Goal: Task Accomplishment & Management: Manage account settings

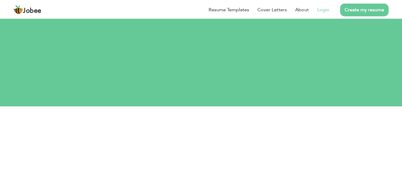
click at [327, 8] on link "Login" at bounding box center [323, 9] width 12 height 7
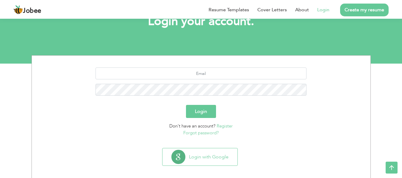
scroll to position [48, 0]
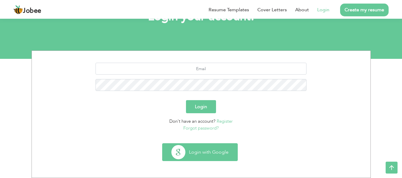
click at [202, 153] on button "Login with Google" at bounding box center [200, 152] width 75 height 17
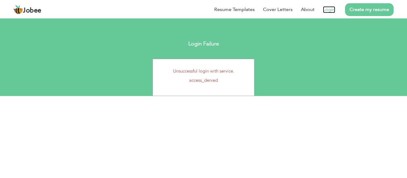
click at [333, 11] on link "Login" at bounding box center [329, 9] width 12 height 7
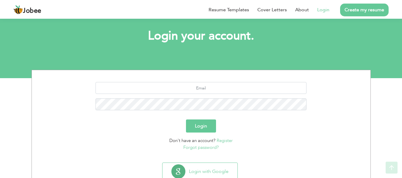
scroll to position [33, 0]
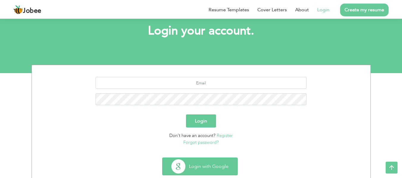
click at [205, 173] on button "Login with Google" at bounding box center [200, 166] width 75 height 17
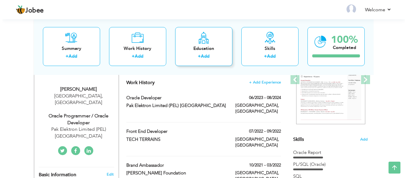
scroll to position [93, 0]
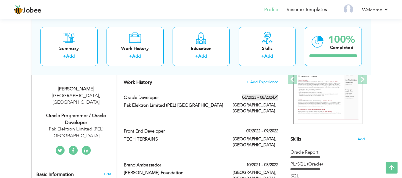
click at [276, 98] on span at bounding box center [276, 97] width 4 height 4
type input "Oracle Developer"
type input "Pak Elektron Limited (PEL) [GEOGRAPHIC_DATA]"
type input "06/2023"
type input "08/2024"
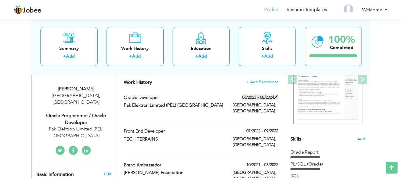
type input "[GEOGRAPHIC_DATA]"
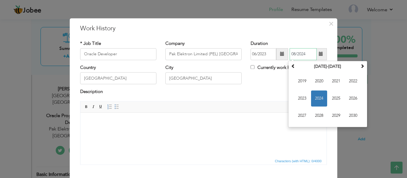
click at [305, 57] on input "08/2024" at bounding box center [302, 54] width 27 height 12
type input "0"
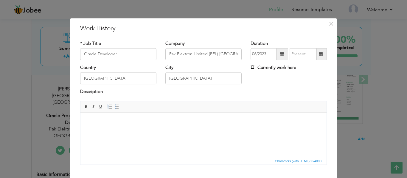
click at [251, 67] on input "Currently work here" at bounding box center [252, 67] width 4 height 4
checkbox input "true"
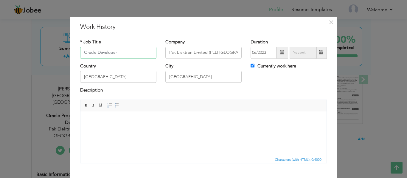
click at [119, 52] on input "Oracle Developer" at bounding box center [118, 53] width 76 height 12
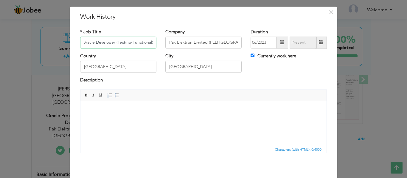
scroll to position [35, 0]
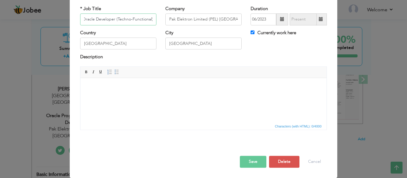
type input "Oracle Developer (Techno-Functional)"
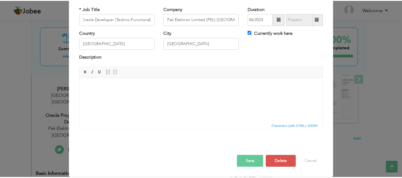
scroll to position [0, 0]
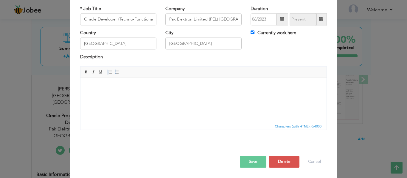
click at [253, 163] on button "Save" at bounding box center [253, 162] width 26 height 12
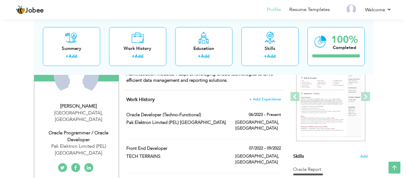
scroll to position [77, 0]
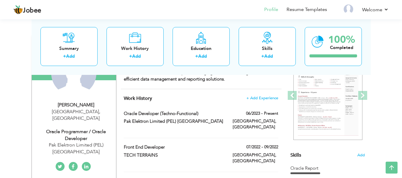
click at [86, 131] on div "Oracle Programmer / Oracle Developer" at bounding box center [76, 136] width 80 height 14
type input "[PERSON_NAME]"
type input "Fazil"
type input "03234295605"
select select "number:166"
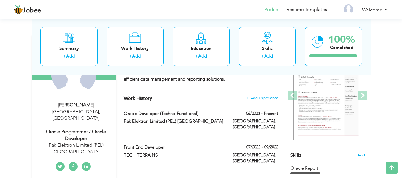
type input "[GEOGRAPHIC_DATA]"
select select "number:3"
type input "Pak Elektron Limited (PEL) [GEOGRAPHIC_DATA]"
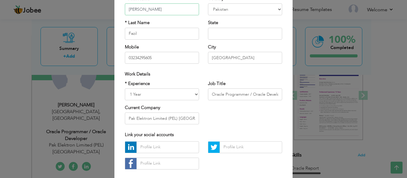
scroll to position [57, 0]
click at [249, 94] on input "Oracle Programmer / Oracle Developer" at bounding box center [245, 94] width 74 height 12
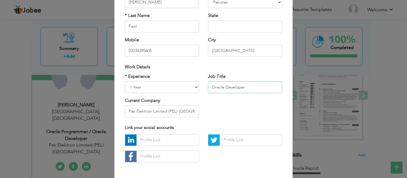
scroll to position [65, 0]
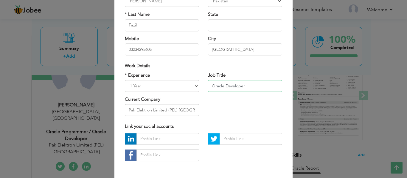
type input "Oracle Developer"
click at [196, 87] on select "Entry Level Less than 1 Year 1 Year 2 Years 3 Years 4 Years 5 Years 6 Years 7 Y…" at bounding box center [162, 86] width 74 height 12
click at [125, 80] on select "Entry Level Less than 1 Year 1 Year 2 Years 3 Years 4 Years 5 Years 6 Years 7 Y…" at bounding box center [162, 86] width 74 height 12
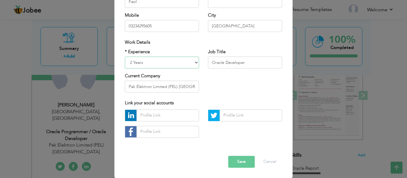
scroll to position [89, 0]
click at [192, 63] on select "Entry Level Less than 1 Year 1 Year 2 Years 3 Years 4 Years 5 Years 6 Years 7 Y…" at bounding box center [162, 63] width 74 height 12
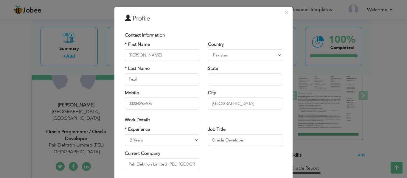
scroll to position [33, 0]
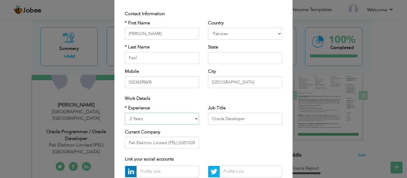
click at [181, 119] on select "Entry Level Less than 1 Year 1 Year 2 Years 3 Years 4 Years 5 Years 6 Years 7 Y…" at bounding box center [162, 119] width 74 height 12
click at [125, 113] on select "Entry Level Less than 1 Year 1 Year 2 Years 3 Years 4 Years 5 Years 6 Years 7 Y…" at bounding box center [162, 119] width 74 height 12
click at [186, 119] on select "Entry Level Less than 1 Year 1 Year 2 Years 3 Years 4 Years 5 Years 6 Years 7 Y…" at bounding box center [162, 119] width 74 height 12
select select "number:4"
click at [125, 113] on select "Entry Level Less than 1 Year 1 Year 2 Years 3 Years 4 Years 5 Years 6 Years 7 Y…" at bounding box center [162, 119] width 74 height 12
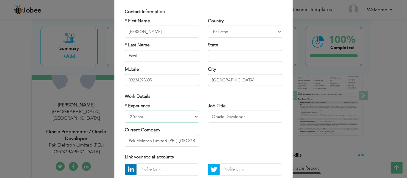
scroll to position [35, 0]
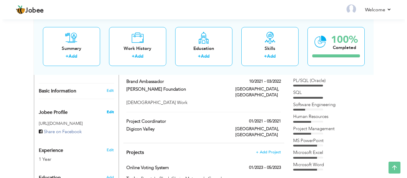
scroll to position [177, 0]
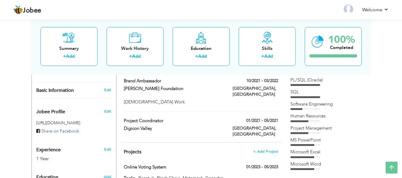
click at [107, 141] on div "Edit" at bounding box center [109, 148] width 14 height 14
select select "number:166"
select select "number:3"
type input "Pak Elektron Limited (PEL) [GEOGRAPHIC_DATA]"
type input "Oracle Programmer / Oracle Developer"
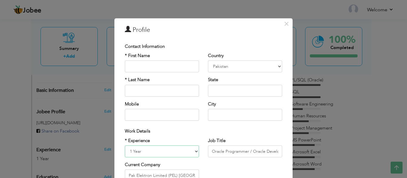
click at [157, 153] on select "Entry Level Less than 1 Year 1 Year 2 Years 3 Years 4 Years 5 Years 6 Years 7 Y…" at bounding box center [162, 152] width 74 height 12
select select "number:4"
click at [125, 146] on select "Entry Level Less than 1 Year 1 Year 2 Years 3 Years 4 Years 5 Years 6 Years 7 Y…" at bounding box center [162, 152] width 74 height 12
click at [236, 155] on input "Oracle Programmer / Oracle Developer" at bounding box center [245, 152] width 74 height 12
drag, startPoint x: 249, startPoint y: 151, endPoint x: 208, endPoint y: 150, distance: 41.7
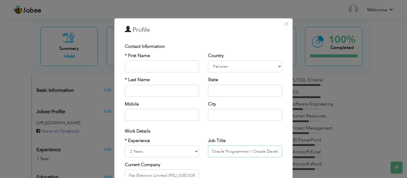
click at [208, 150] on input "Oracle Programmer / Oracle Developer" at bounding box center [245, 152] width 74 height 12
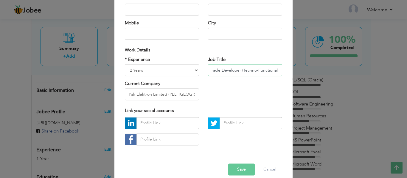
scroll to position [89, 0]
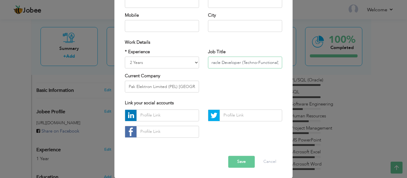
type input "Oracle Developer (Techno-Functional)"
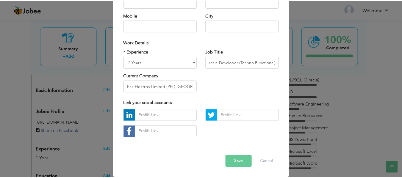
scroll to position [0, 0]
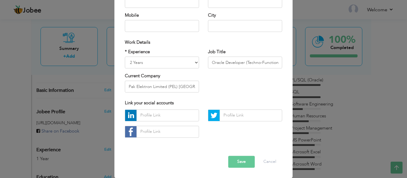
click at [234, 159] on button "Save" at bounding box center [241, 162] width 26 height 12
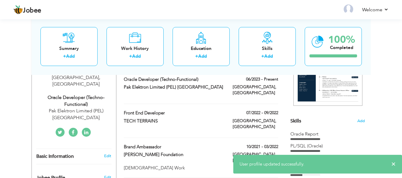
scroll to position [111, 0]
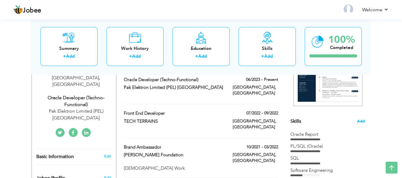
click at [360, 122] on span "Add" at bounding box center [361, 122] width 8 height 6
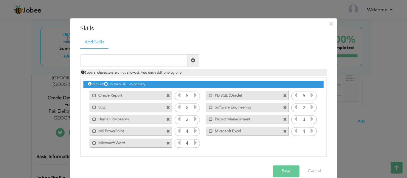
click at [166, 131] on span at bounding box center [168, 132] width 4 height 4
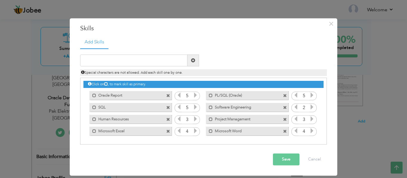
click at [285, 108] on span at bounding box center [285, 108] width 4 height 4
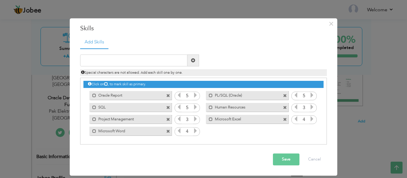
click at [168, 118] on span at bounding box center [168, 120] width 4 height 4
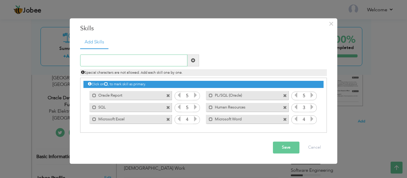
click at [124, 59] on input "text" at bounding box center [133, 61] width 107 height 12
type input "DataLoader"
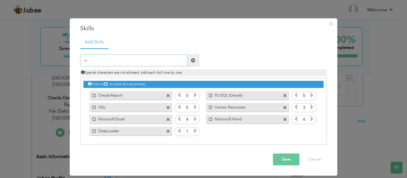
type input "r"
type input "RTF Templates"
click at [193, 61] on span at bounding box center [193, 60] width 4 height 4
click at [133, 96] on label "Oracle Report" at bounding box center [126, 94] width 60 height 7
click at [127, 105] on label "SQL" at bounding box center [126, 106] width 60 height 7
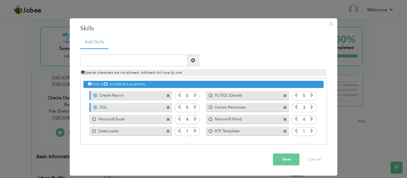
click at [282, 158] on button "Save" at bounding box center [286, 160] width 26 height 12
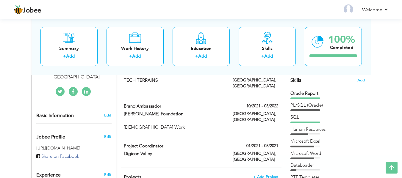
scroll to position [152, 0]
click at [359, 81] on span "Add" at bounding box center [361, 81] width 8 height 6
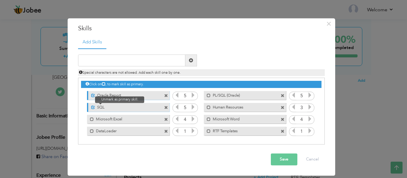
click at [95, 104] on span at bounding box center [91, 106] width 7 height 6
drag, startPoint x: 123, startPoint y: 131, endPoint x: 120, endPoint y: 105, distance: 25.4
click at [120, 105] on div "Click on , to mark skill as primary. Unmark as primary skill. Oracle Report 5 5…" at bounding box center [201, 107] width 240 height 59
click at [120, 105] on label "SQL" at bounding box center [124, 106] width 60 height 7
click at [330, 25] on span "×" at bounding box center [328, 23] width 5 height 11
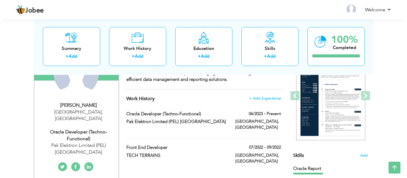
scroll to position [73, 0]
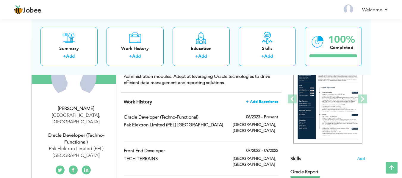
click at [263, 102] on span "+ Add Experience" at bounding box center [262, 102] width 32 height 4
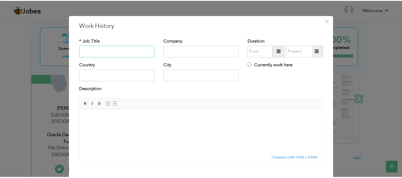
scroll to position [3, 0]
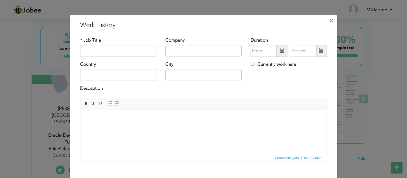
click at [328, 22] on span "×" at bounding box center [330, 20] width 5 height 11
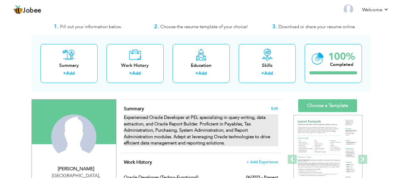
scroll to position [14, 0]
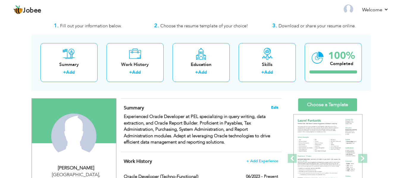
click at [275, 108] on span "Edit" at bounding box center [274, 108] width 7 height 4
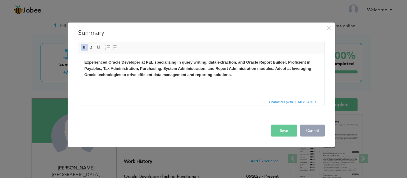
click at [314, 129] on button "Cancel" at bounding box center [312, 131] width 25 height 12
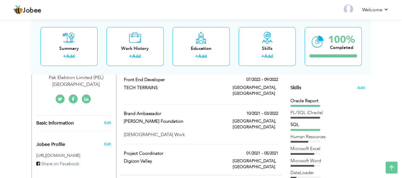
scroll to position [131, 0]
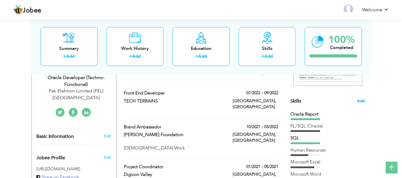
click at [363, 100] on span "Add" at bounding box center [361, 102] width 8 height 6
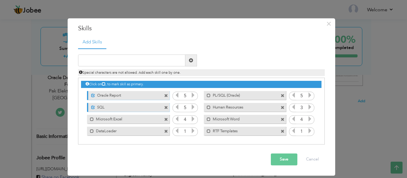
click at [165, 95] on span at bounding box center [166, 96] width 4 height 4
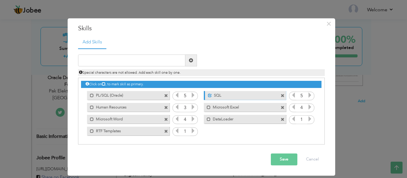
click at [165, 95] on span at bounding box center [166, 96] width 4 height 4
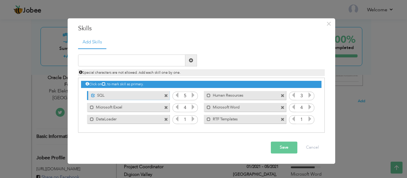
click at [165, 95] on span at bounding box center [166, 96] width 4 height 4
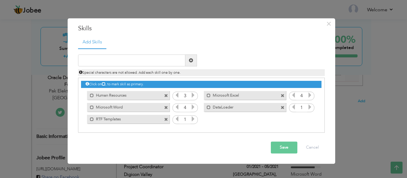
click at [165, 95] on span at bounding box center [166, 96] width 4 height 4
click at [280, 95] on span at bounding box center [282, 96] width 4 height 4
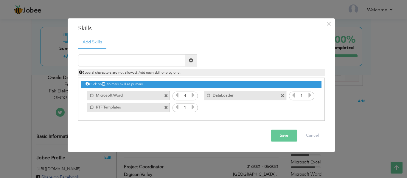
click at [165, 95] on span at bounding box center [166, 96] width 4 height 4
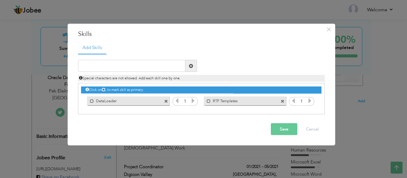
click at [165, 95] on div "Mark as primary skill. DataLoader" at bounding box center [126, 101] width 91 height 12
click at [166, 100] on span at bounding box center [166, 101] width 4 height 4
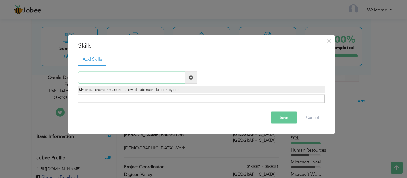
click at [103, 79] on input "text" at bounding box center [131, 78] width 107 height 12
type input "Oracle Reports"
click at [192, 77] on span at bounding box center [191, 77] width 4 height 4
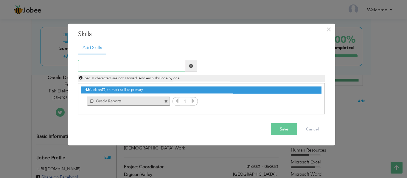
click at [131, 69] on input "text" at bounding box center [131, 66] width 107 height 12
type input "R"
type input "RTF Templates"
click at [191, 66] on span at bounding box center [191, 66] width 4 height 4
drag, startPoint x: 220, startPoint y: 100, endPoint x: 119, endPoint y: 102, distance: 101.2
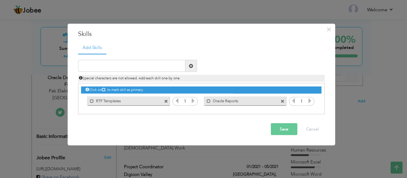
click at [119, 102] on div "Click on , to mark skill as primary. Unmark as primary skill. Oracle Report 5 5…" at bounding box center [201, 95] width 240 height 23
click at [117, 68] on input "text" at bounding box center [131, 66] width 107 height 12
type input "PL/SQL Queries"
click at [189, 64] on span at bounding box center [191, 66] width 4 height 4
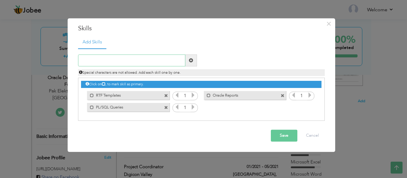
click at [131, 65] on input "text" at bounding box center [131, 61] width 107 height 12
type input "Microsoft Excel"
click at [191, 58] on span at bounding box center [191, 60] width 4 height 4
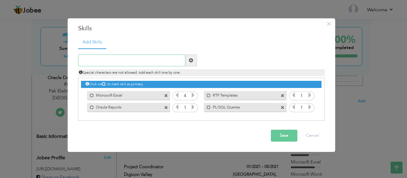
click at [132, 58] on input "text" at bounding box center [131, 61] width 107 height 12
type input "Microsoft Wrod"
click at [191, 58] on span at bounding box center [191, 60] width 4 height 4
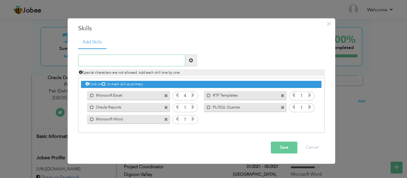
click at [146, 59] on input "text" at bounding box center [131, 61] width 107 height 12
click at [190, 94] on icon at bounding box center [192, 95] width 5 height 5
click at [177, 95] on icon at bounding box center [176, 95] width 5 height 5
click at [193, 118] on icon at bounding box center [192, 119] width 5 height 5
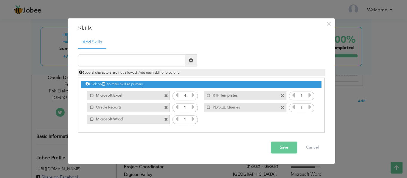
click at [193, 118] on icon at bounding box center [192, 119] width 5 height 5
click at [178, 120] on icon at bounding box center [176, 119] width 5 height 5
click at [193, 108] on icon at bounding box center [192, 107] width 5 height 5
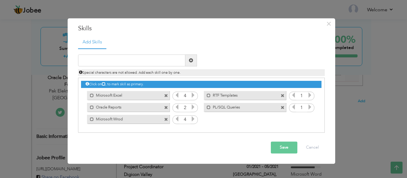
click at [193, 108] on icon at bounding box center [192, 107] width 5 height 5
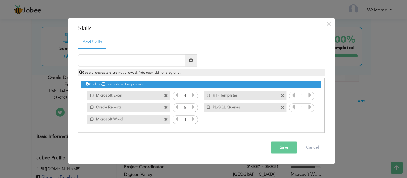
click at [193, 108] on icon at bounding box center [192, 107] width 5 height 5
click at [309, 106] on icon at bounding box center [309, 107] width 5 height 5
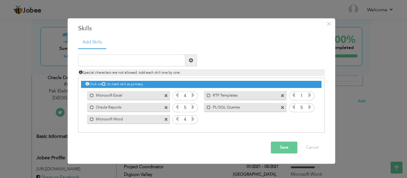
click at [309, 95] on icon at bounding box center [309, 95] width 5 height 5
click at [145, 61] on input "text" at bounding box center [131, 61] width 107 height 12
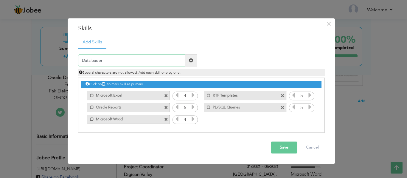
type input "Dataloader"
click at [194, 61] on span at bounding box center [191, 61] width 12 height 12
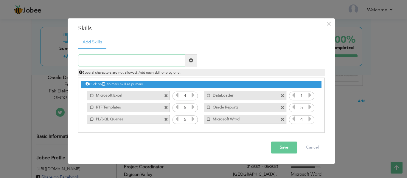
click at [131, 60] on input "text" at bounding box center [131, 61] width 107 height 12
click at [288, 145] on button "Save" at bounding box center [284, 148] width 26 height 12
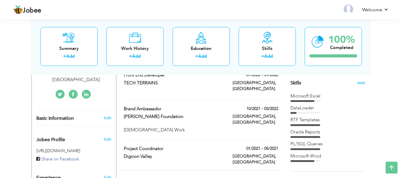
scroll to position [147, 0]
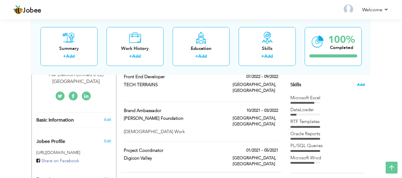
click at [360, 83] on span "Add" at bounding box center [361, 85] width 8 height 6
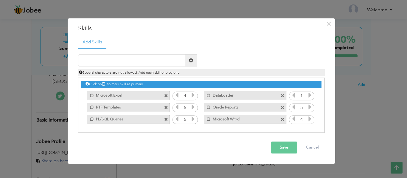
drag, startPoint x: 220, startPoint y: 106, endPoint x: 126, endPoint y: 98, distance: 94.2
click at [126, 98] on div "Click on , to mark skill as primary. Mark as primary skill. Microsoft Excel 4 1…" at bounding box center [201, 101] width 240 height 47
drag, startPoint x: 126, startPoint y: 98, endPoint x: 181, endPoint y: 122, distance: 60.0
click at [181, 122] on div "Click on , to mark skill as primary. Mark as primary skill. Microsoft Excel 4 1…" at bounding box center [201, 101] width 240 height 47
drag, startPoint x: 238, startPoint y: 111, endPoint x: 164, endPoint y: 102, distance: 73.8
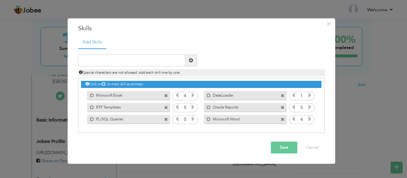
click at [164, 102] on div "Click on , to mark skill as primary. Mark as primary skill. Microsoft Excel 4 1…" at bounding box center [201, 101] width 240 height 47
click at [165, 96] on span at bounding box center [166, 96] width 4 height 4
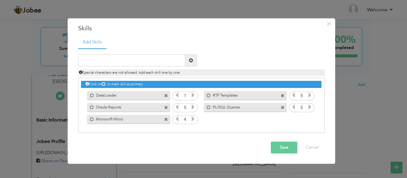
click at [165, 96] on span at bounding box center [166, 96] width 4 height 4
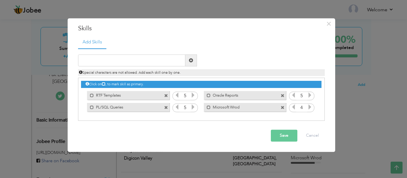
click at [165, 96] on span at bounding box center [166, 96] width 4 height 4
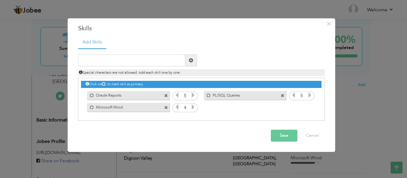
click at [165, 96] on span at bounding box center [166, 96] width 4 height 4
click at [198, 96] on div "Mark as primary skill. PL/SQL Queries" at bounding box center [243, 96] width 91 height 12
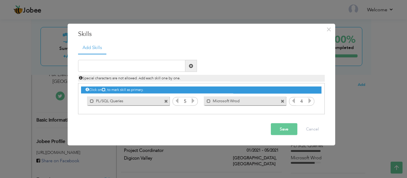
click at [165, 96] on div "Mark as primary skill. PL/SQL Queries" at bounding box center [126, 101] width 91 height 12
click at [166, 102] on span at bounding box center [166, 101] width 4 height 4
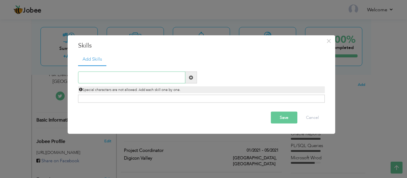
click at [139, 79] on input "text" at bounding box center [131, 78] width 107 height 12
type input "Microsoft Word"
click at [271, 112] on button "Save" at bounding box center [284, 118] width 26 height 12
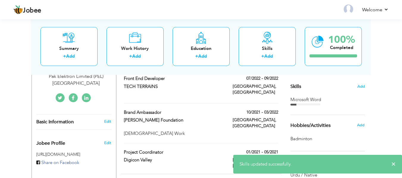
scroll to position [145, 0]
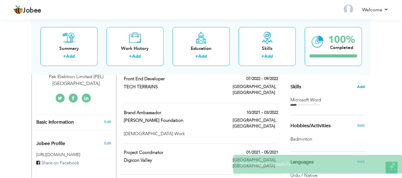
click at [362, 87] on span "Add" at bounding box center [361, 87] width 8 height 6
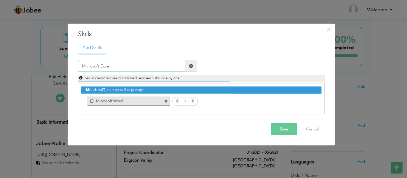
type input "Microsoft Excel"
type input "RTF Templates"
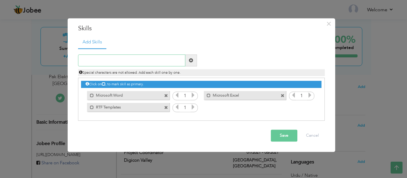
type input "o"
type input "Oracle Reports"
click at [189, 60] on span at bounding box center [191, 60] width 4 height 4
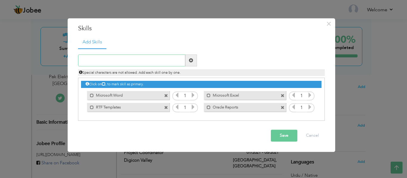
click at [140, 57] on input "text" at bounding box center [131, 61] width 107 height 12
type input "DataLoader"
click at [193, 60] on span at bounding box center [191, 60] width 4 height 4
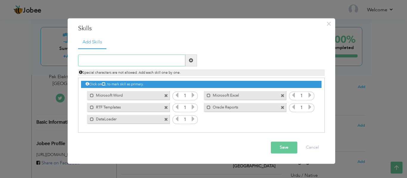
click at [87, 62] on input "text" at bounding box center [131, 61] width 107 height 12
type input "PL/SQL Queries"
click at [191, 58] on span at bounding box center [191, 61] width 12 height 12
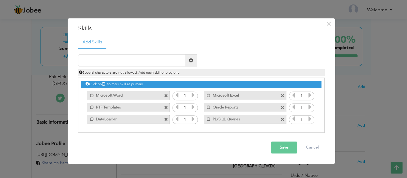
click at [310, 107] on icon at bounding box center [309, 107] width 5 height 5
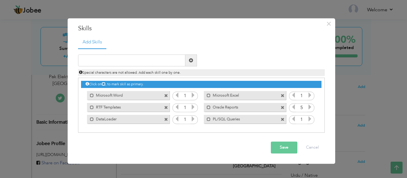
click at [310, 107] on icon at bounding box center [309, 107] width 5 height 5
click at [309, 118] on icon at bounding box center [309, 119] width 5 height 5
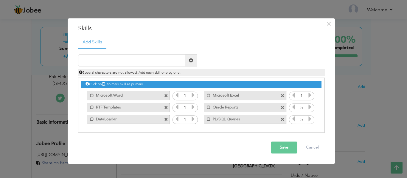
click at [192, 106] on icon at bounding box center [192, 107] width 5 height 5
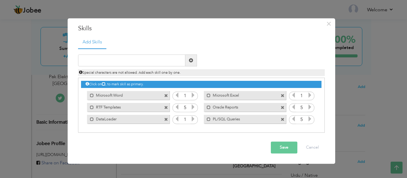
click at [192, 106] on icon at bounding box center [192, 107] width 5 height 5
click at [194, 118] on icon at bounding box center [192, 119] width 5 height 5
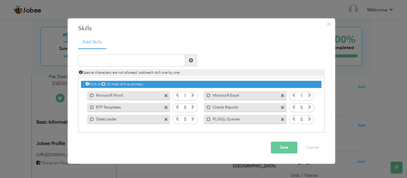
click at [194, 118] on icon at bounding box center [192, 119] width 5 height 5
click at [193, 95] on icon at bounding box center [192, 95] width 5 height 5
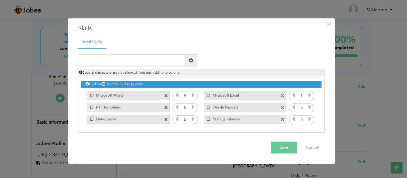
click at [307, 96] on icon at bounding box center [309, 95] width 5 height 5
click at [176, 96] on icon at bounding box center [176, 95] width 5 height 5
click at [282, 146] on button "Save" at bounding box center [284, 148] width 26 height 12
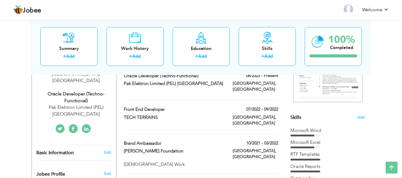
scroll to position [112, 0]
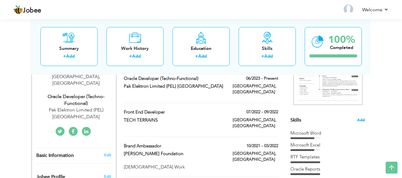
click at [360, 119] on span "Add" at bounding box center [361, 121] width 8 height 6
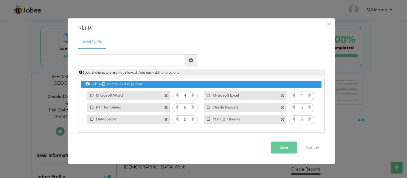
click at [192, 93] on icon at bounding box center [192, 95] width 5 height 5
click at [308, 96] on icon at bounding box center [309, 95] width 5 height 5
click at [284, 146] on button "Save" at bounding box center [284, 148] width 26 height 12
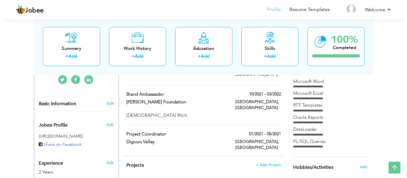
scroll to position [164, 0]
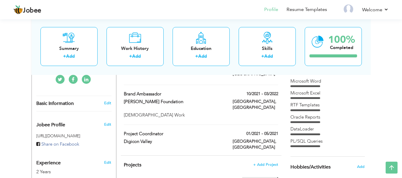
click at [259, 177] on label "01/2023 - 05/2023" at bounding box center [260, 180] width 36 height 6
type input "Online Voting System"
type input "01/2023"
type input "05/2023"
type input "React Js, Block Chain, Metamask, Ganache"
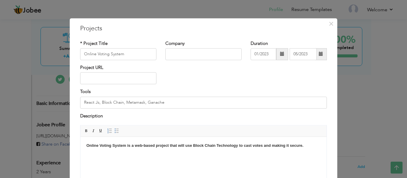
click at [229, 144] on strong "Online Voting System is a web-based project that will use Block Chain Technolog…" at bounding box center [194, 145] width 217 height 4
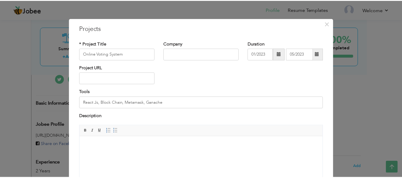
scroll to position [59, 0]
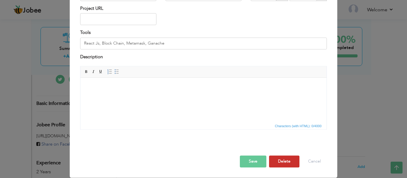
click at [286, 163] on button "Delete" at bounding box center [284, 162] width 30 height 12
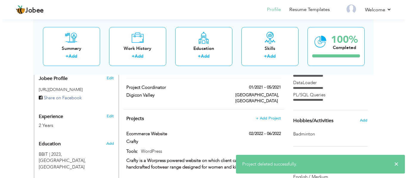
scroll to position [210, 0]
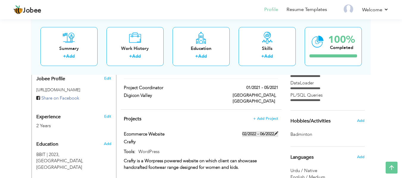
click at [261, 131] on label "02/2022 - 06/2022" at bounding box center [260, 134] width 36 height 6
type input "Ecommerce Website"
type input "Crafty"
type input "02/2022"
type input "06/2022"
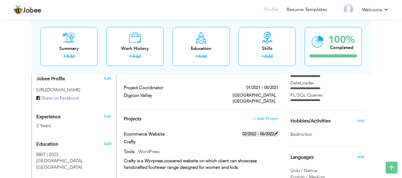
type input "WordPress"
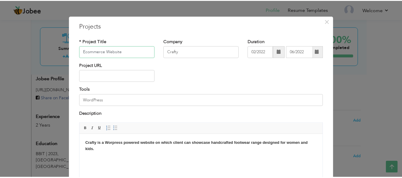
scroll to position [59, 0]
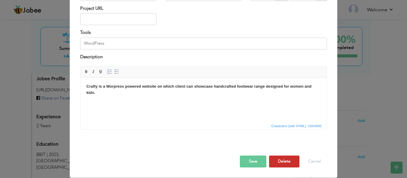
click at [279, 159] on button "Delete" at bounding box center [284, 162] width 30 height 12
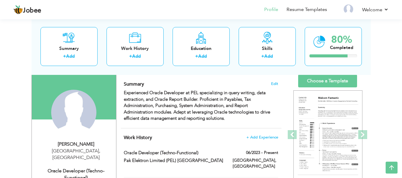
scroll to position [37, 0]
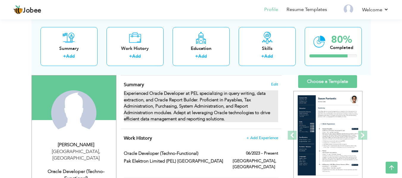
click at [148, 93] on strong "Experienced Oracle Developer at PEL specializing in query writing, data extract…" at bounding box center [197, 106] width 146 height 32
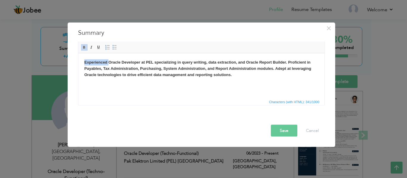
drag, startPoint x: 108, startPoint y: 62, endPoint x: 77, endPoint y: 59, distance: 30.8
click at [78, 59] on html "Experienced Oracle Developer at PEL specializing in query writing, data extract…" at bounding box center [201, 68] width 246 height 30
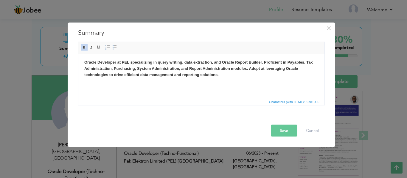
click at [181, 63] on strong "Oracle Developer at PEL specializing in query writing, data extraction, and Ora…" at bounding box center [198, 68] width 228 height 17
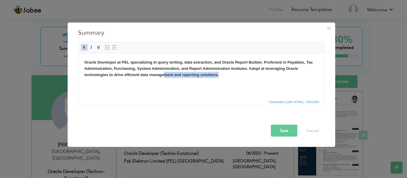
drag, startPoint x: 218, startPoint y: 76, endPoint x: 164, endPoint y: 78, distance: 53.9
click at [164, 78] on html "Oracle Developer at PEL specializing in query writing, data extraction, and Ora…" at bounding box center [201, 68] width 246 height 30
click at [220, 81] on html "Oracle Developer at PEL specializing in query writing, data extraction, and Ora…" at bounding box center [201, 68] width 246 height 30
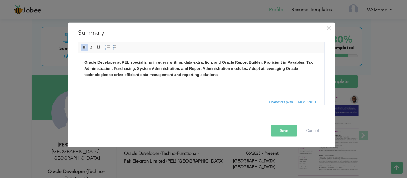
click at [244, 69] on strong "Oracle Developer at PEL specializing in query writing, data extraction, and Ora…" at bounding box center [198, 68] width 228 height 17
click at [246, 68] on strong "Oracle Developer at PEL specializing in query writing, data extraction, and Ora…" at bounding box center [198, 68] width 228 height 17
click at [284, 127] on button "Save" at bounding box center [284, 131] width 26 height 12
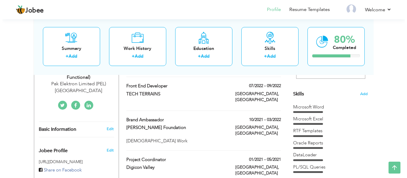
scroll to position [138, 0]
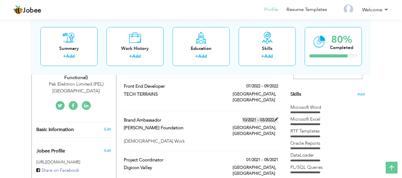
click at [276, 118] on span at bounding box center [276, 120] width 4 height 4
type input "Brand Ambassador"
type input "Razia Abbas Foundation"
type input "10/2021"
type input "03/2022"
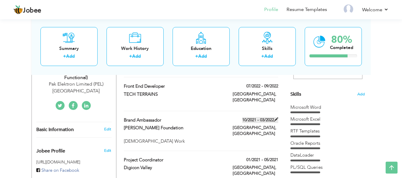
type input "[GEOGRAPHIC_DATA]"
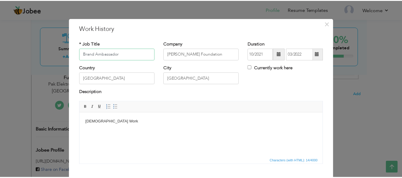
scroll to position [35, 0]
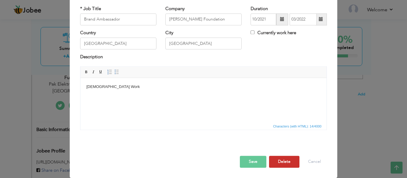
click at [275, 161] on button "Delete" at bounding box center [284, 162] width 30 height 12
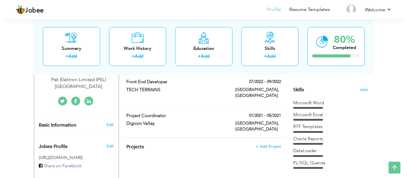
scroll to position [142, 0]
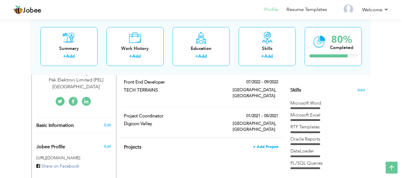
click at [264, 145] on span "+ Add Project" at bounding box center [265, 147] width 25 height 4
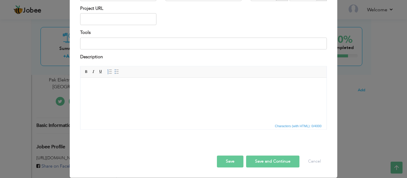
scroll to position [0, 0]
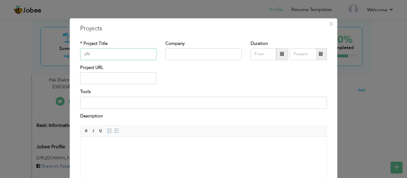
type input "o"
type input "Online Voting System"
click at [104, 108] on input at bounding box center [203, 103] width 246 height 12
click at [120, 155] on html at bounding box center [203, 146] width 246 height 18
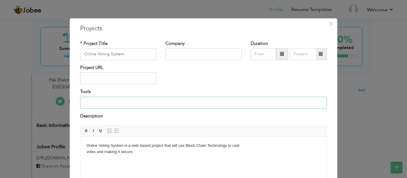
click at [109, 106] on input at bounding box center [203, 103] width 246 height 12
type input "React Js, Block Chain, Metamask, Ganache"
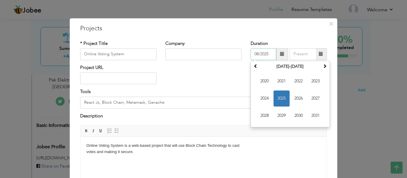
click at [266, 54] on input "08/2025" at bounding box center [263, 54] width 26 height 12
type input "0"
type input "08/2025"
click at [269, 54] on input "08/2025" at bounding box center [263, 54] width 26 height 12
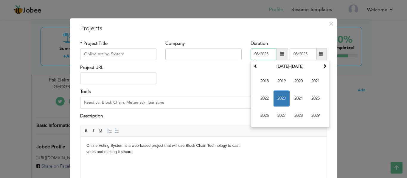
click at [257, 53] on input "08/2023" at bounding box center [263, 54] width 26 height 12
type input "01/2023"
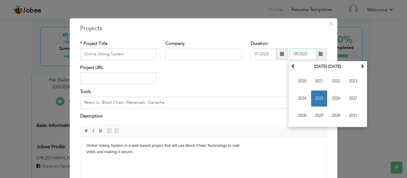
click at [295, 54] on input "08/2025" at bounding box center [302, 54] width 27 height 12
click at [306, 54] on input "05/2025" at bounding box center [302, 54] width 27 height 12
type input "05/2023"
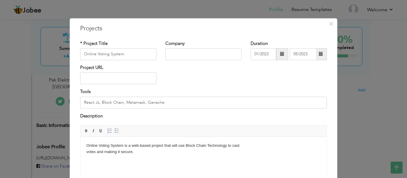
click at [165, 127] on span "Editor toolbars Basic Styles Bold Italic Underline Paragraph Insert/Remove Numb…" at bounding box center [203, 131] width 246 height 11
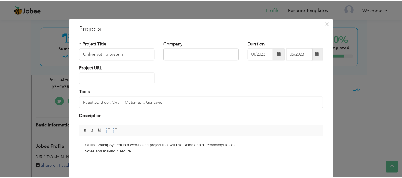
scroll to position [59, 0]
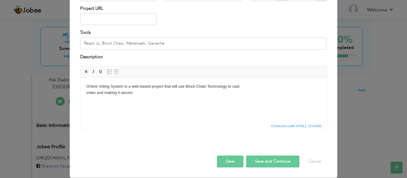
click at [233, 161] on button "Save" at bounding box center [230, 162] width 26 height 12
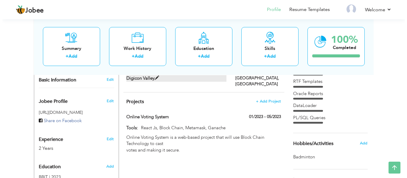
scroll to position [187, 0]
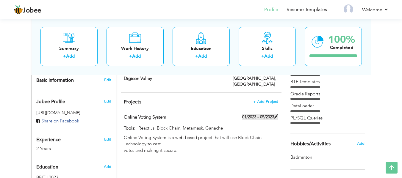
click at [252, 114] on label "01/2023 - 05/2023" at bounding box center [260, 117] width 36 height 6
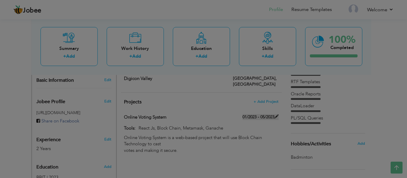
scroll to position [0, 0]
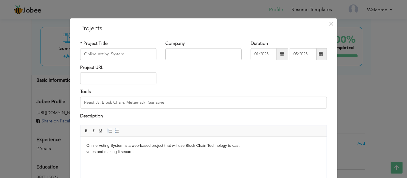
click at [280, 54] on span at bounding box center [282, 54] width 4 height 4
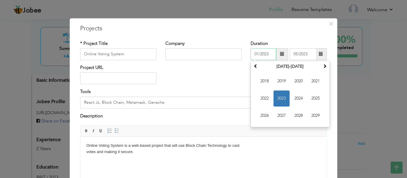
click at [281, 103] on span "2023" at bounding box center [281, 98] width 16 height 16
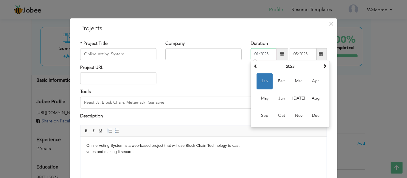
click at [261, 80] on span "Jan" at bounding box center [264, 81] width 16 height 16
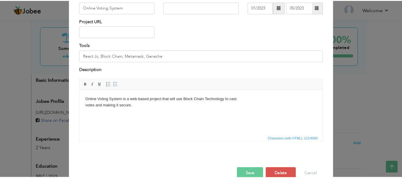
scroll to position [59, 0]
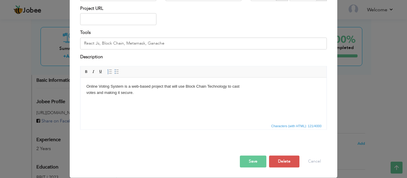
click at [251, 157] on button "Save" at bounding box center [253, 162] width 26 height 12
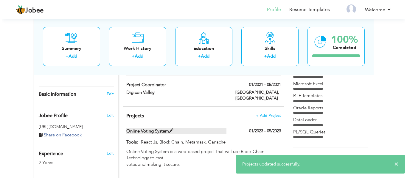
scroll to position [173, 0]
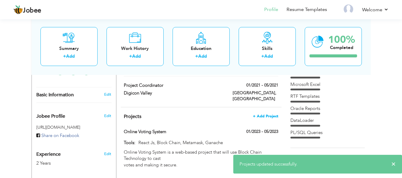
click at [263, 114] on span "+ Add Project" at bounding box center [265, 116] width 25 height 4
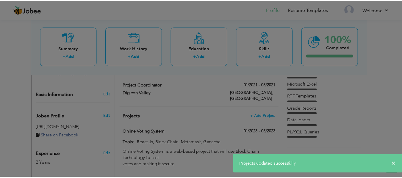
scroll to position [0, 0]
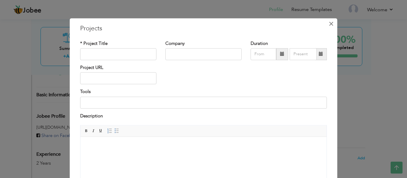
click at [328, 24] on span "×" at bounding box center [330, 23] width 5 height 11
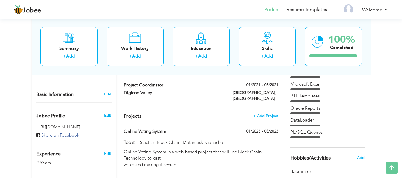
scroll to position [173, 0]
click at [265, 114] on span "+ Add Project" at bounding box center [265, 116] width 25 height 4
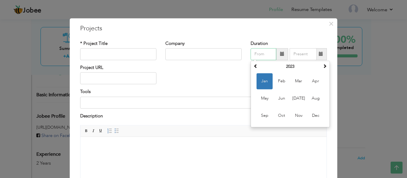
click at [268, 57] on input "text" at bounding box center [263, 54] width 26 height 12
click at [279, 101] on span "Jun" at bounding box center [281, 98] width 16 height 16
type input "06/2023"
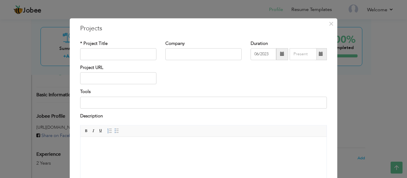
click at [319, 52] on span at bounding box center [320, 54] width 4 height 4
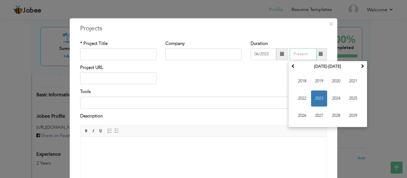
click at [304, 54] on input "text" at bounding box center [302, 54] width 27 height 12
click at [345, 98] on span "2025" at bounding box center [353, 98] width 16 height 16
click at [355, 99] on span "Aug" at bounding box center [353, 98] width 16 height 16
type input "08/2025"
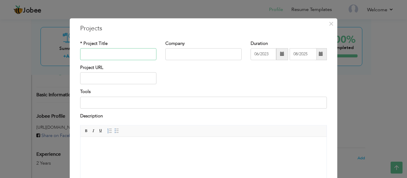
click at [102, 53] on input "text" at bounding box center [118, 54] width 76 height 12
type input "Oracle EBS Module"
click at [171, 55] on input "text" at bounding box center [203, 54] width 76 height 12
type input "PEL"
click at [121, 106] on input at bounding box center [203, 103] width 246 height 12
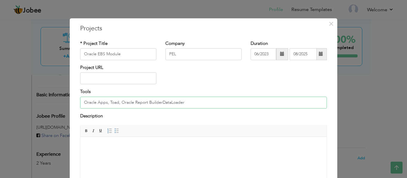
type input "Oracle Apps, Toad, Oracle Report BuilderDataLoader"
click at [364, 77] on div "× Projects * Project Title Oracle EBS Module Company PEL Duration 06/2023" at bounding box center [203, 89] width 407 height 178
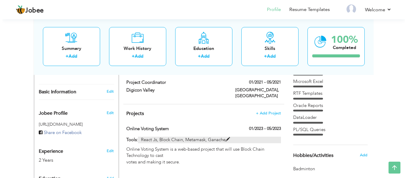
scroll to position [174, 0]
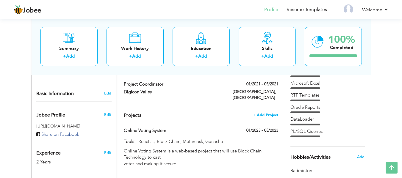
click at [261, 113] on span "+ Add Project" at bounding box center [265, 115] width 25 height 4
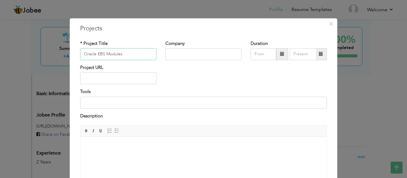
type input "Oracle EBS Modules"
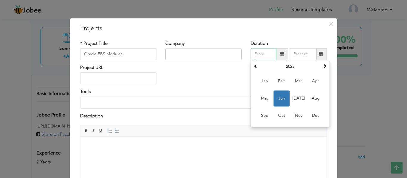
click at [263, 54] on input "text" at bounding box center [263, 54] width 26 height 12
click at [284, 99] on span "Jun" at bounding box center [281, 98] width 16 height 16
type input "06/2023"
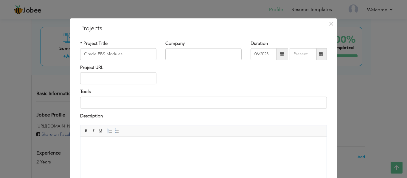
click at [319, 53] on span at bounding box center [320, 54] width 4 height 4
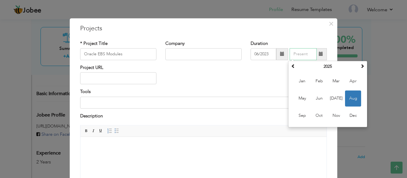
click at [350, 99] on span "Aug" at bounding box center [353, 98] width 16 height 16
type input "08/2025"
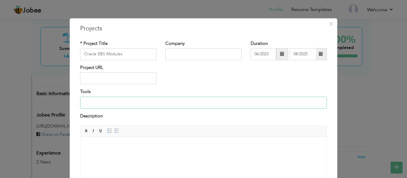
click at [90, 102] on input at bounding box center [203, 103] width 246 height 12
click at [183, 52] on input "text" at bounding box center [203, 54] width 76 height 12
type input "PEL"
click at [135, 104] on input at bounding box center [203, 103] width 246 height 12
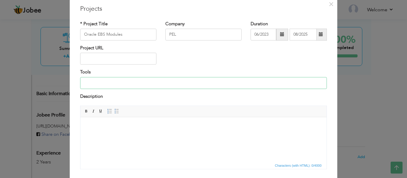
scroll to position [18, 0]
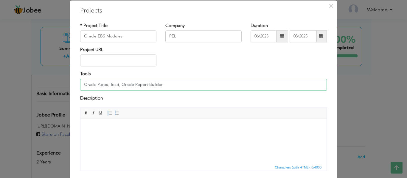
drag, startPoint x: 161, startPoint y: 84, endPoint x: 104, endPoint y: 87, distance: 56.9
click at [104, 87] on input "Oracle Apps, Toad, Oracle Report Builder" at bounding box center [203, 85] width 246 height 12
type input "Oracle Apps"
click at [115, 125] on body at bounding box center [203, 128] width 234 height 6
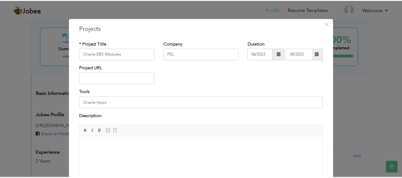
scroll to position [59, 0]
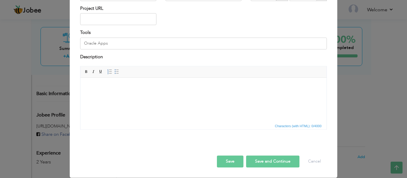
click at [102, 93] on html at bounding box center [203, 87] width 246 height 18
click at [227, 159] on button "Save" at bounding box center [230, 162] width 26 height 12
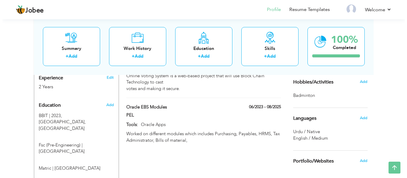
scroll to position [249, 0]
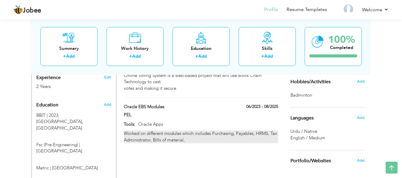
click at [178, 131] on div "Worked on different modules which includes Purchasing, Payables, HRMS, Tax Admi…" at bounding box center [201, 137] width 154 height 13
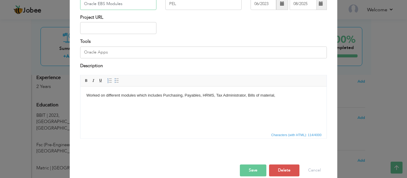
scroll to position [51, 0]
click at [279, 94] on body "Worked on different modules which includes Purchasing, Payables, HRMS, Tax Admi…" at bounding box center [203, 95] width 234 height 6
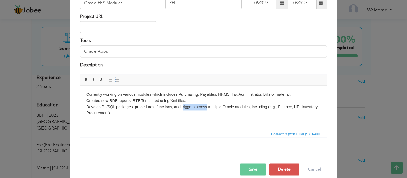
drag, startPoint x: 182, startPoint y: 106, endPoint x: 206, endPoint y: 105, distance: 24.1
click at [206, 105] on body "Currently working on various modules which includes Purchasing, Payables, HRMS,…" at bounding box center [203, 104] width 234 height 25
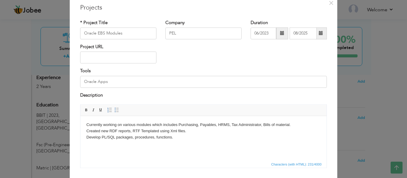
scroll to position [20, 0]
click at [109, 79] on input "Oracle Apps" at bounding box center [203, 82] width 246 height 12
click at [171, 82] on input "Oracle Apps, Toad, Oracle Report Builder, Dataloader" at bounding box center [203, 82] width 246 height 12
type input "Oracle Apps, Toad, Oracle Report Builder, DataLoader"
click at [182, 140] on body "Currently working on various modules which includes Purchasing, Payables, HRMS,…" at bounding box center [203, 132] width 234 height 18
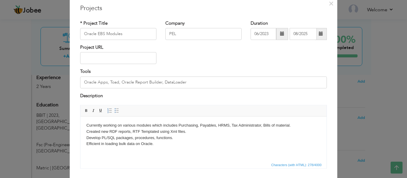
click at [100, 132] on body "Currently working on various modules which includes Purchasing, Payables, HRMS,…" at bounding box center [203, 135] width 234 height 25
click at [101, 138] on body "Currently working on various modules which includes Purchasing, Payables, HRMS,…" at bounding box center [203, 135] width 234 height 25
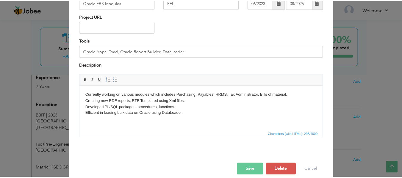
scroll to position [59, 0]
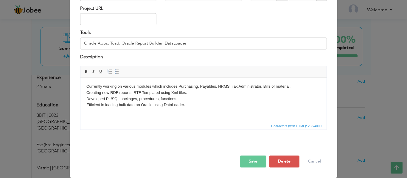
click at [256, 159] on button "Save" at bounding box center [253, 162] width 26 height 12
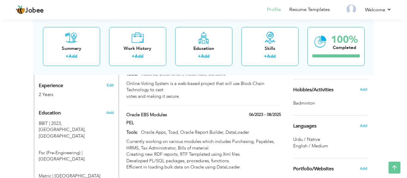
scroll to position [242, 0]
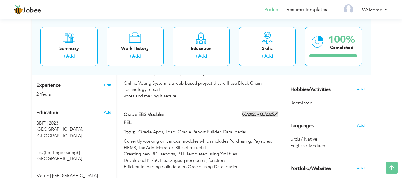
click at [276, 112] on span at bounding box center [276, 114] width 4 height 4
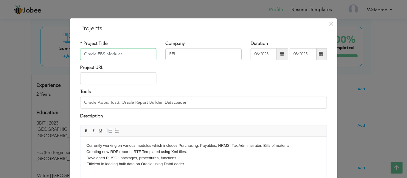
scroll to position [34, 0]
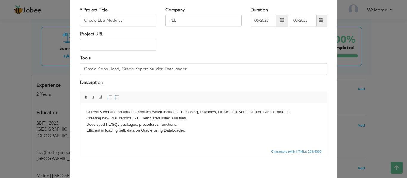
click at [289, 114] on body "Currently working on various modules which includes Purchasing, Payables, HRMS,…" at bounding box center [203, 121] width 234 height 25
click at [275, 126] on body "Currently working on various modules which includes Purchasing, Payables, HRMS,…" at bounding box center [203, 121] width 234 height 25
click at [187, 118] on body "Currently working on various modules which includes Purchasing, Payables, HRMS,…" at bounding box center [203, 121] width 234 height 25
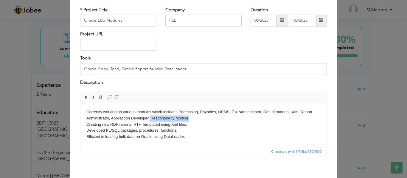
drag, startPoint x: 192, startPoint y: 118, endPoint x: 149, endPoint y: 119, distance: 43.2
click at [149, 119] on body "Currently working on various modules which includes Purchasing, Payables, HRMS,…" at bounding box center [203, 124] width 234 height 31
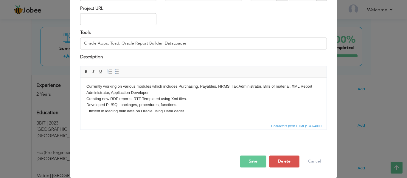
click at [177, 86] on body "Currently working on various modules which includes Purchasing, Payables, HRMS,…" at bounding box center [203, 99] width 234 height 31
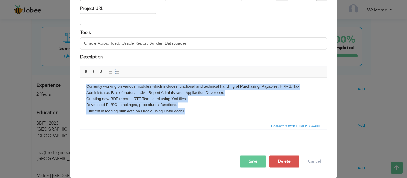
copy body "Currently working on various modules which includes functional and technical ha…"
click at [123, 102] on body "Currently working on various modules which includes functional and technical ha…" at bounding box center [203, 99] width 234 height 31
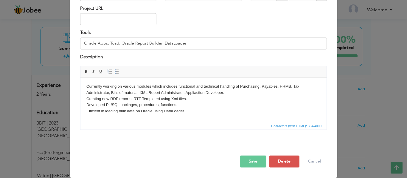
click at [101, 99] on body "Currently working on various modules which includes functional and technical ha…" at bounding box center [203, 99] width 234 height 31
click at [163, 99] on body "Currently working on various modules which includes functional and technical ha…" at bounding box center [203, 99] width 234 height 31
click at [165, 99] on body "Currently working on various modules which includes functional and technical ha…" at bounding box center [203, 99] width 234 height 31
click at [197, 98] on body "Currently working on various modules which includes functional and technical ha…" at bounding box center [203, 99] width 234 height 31
drag, startPoint x: 276, startPoint y: 100, endPoint x: 263, endPoint y: 98, distance: 12.9
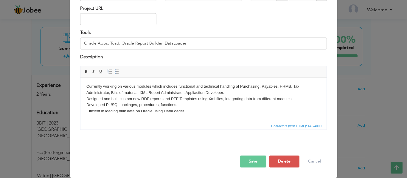
click at [263, 98] on body "Currently working on various modules which includes functional and technical ha…" at bounding box center [203, 99] width 234 height 31
drag, startPoint x: 262, startPoint y: 98, endPoint x: 277, endPoint y: 99, distance: 15.2
click at [277, 99] on body "Currently working on various modules which includes functional and technical ha…" at bounding box center [203, 99] width 234 height 31
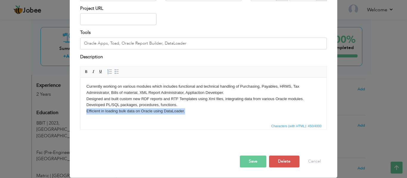
drag, startPoint x: 186, startPoint y: 111, endPoint x: 72, endPoint y: 110, distance: 114.3
click at [80, 110] on html "Currently working on various modules which includes functional and technical ha…" at bounding box center [203, 99] width 246 height 43
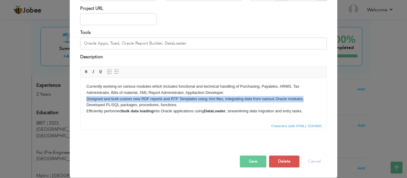
drag, startPoint x: 303, startPoint y: 100, endPoint x: 85, endPoint y: 98, distance: 217.9
click at [85, 98] on html "Currently working on various modules which includes functional and technical ha…" at bounding box center [203, 99] width 246 height 43
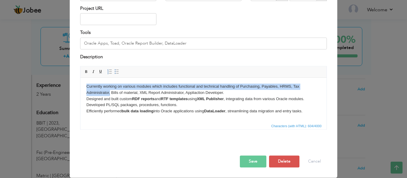
drag, startPoint x: 110, startPoint y: 92, endPoint x: 85, endPoint y: 84, distance: 26.4
click at [85, 84] on html "Currently working on various modules which includes functional and technical ha…" at bounding box center [203, 99] width 246 height 43
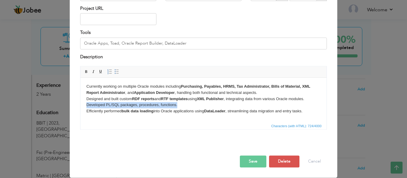
drag, startPoint x: 179, startPoint y: 105, endPoint x: 87, endPoint y: 105, distance: 92.6
click at [87, 105] on body "Currently working on multiple Oracle modules including Purchasing, Payables, HR…" at bounding box center [203, 99] width 234 height 31
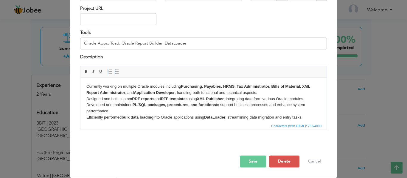
click at [307, 118] on body "Currently working on multiple Oracle modules including Purchasing, Payables, HR…" at bounding box center [203, 102] width 234 height 37
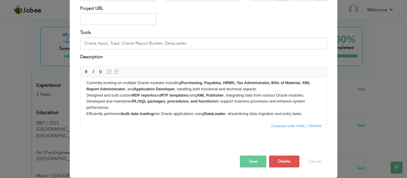
scroll to position [10, 0]
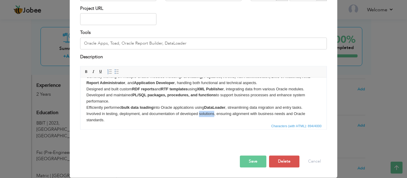
drag, startPoint x: 214, startPoint y: 114, endPoint x: 199, endPoint y: 113, distance: 15.3
click at [199, 113] on body "Currently working on multiple Oracle modules including Purchasing, Payables, HR…" at bounding box center [203, 98] width 234 height 49
click at [200, 123] on span "Characters (with HTML): 911/4000" at bounding box center [203, 126] width 246 height 7
click at [189, 119] on body "Currently working on multiple Oracle modules including Purchasing, Payables, HR…" at bounding box center [203, 98] width 234 height 49
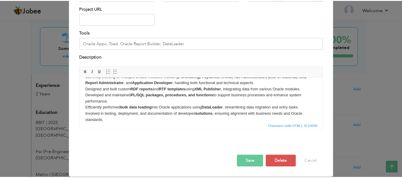
scroll to position [0, 0]
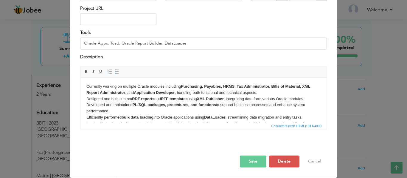
click at [247, 161] on button "Save" at bounding box center [253, 162] width 26 height 12
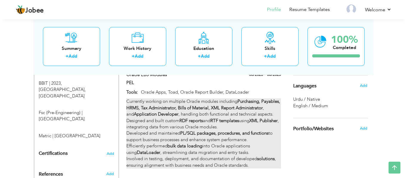
scroll to position [282, 0]
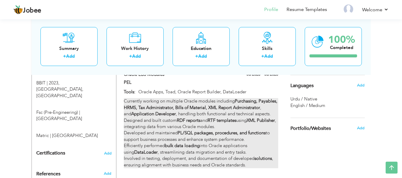
click at [254, 145] on div "Currently working on multiple Oracle modules including Purchasing, Payables, HR…" at bounding box center [201, 133] width 154 height 70
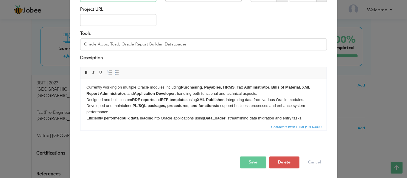
scroll to position [59, 0]
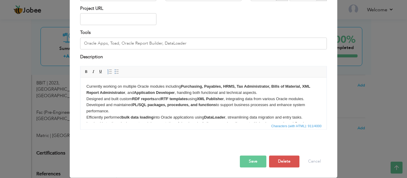
click at [262, 92] on body "Currently working on multiple Oracle modules including Purchasing, Payables, HR…" at bounding box center [203, 108] width 234 height 49
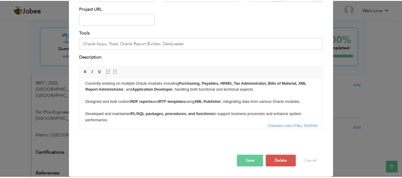
scroll to position [0, 0]
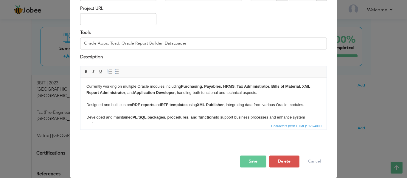
click at [250, 161] on button "Save" at bounding box center [253, 162] width 26 height 12
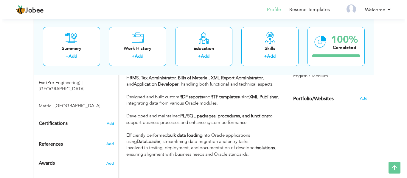
scroll to position [313, 0]
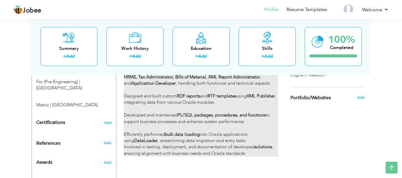
click at [233, 132] on div "Currently working on multiple Oracle modules including Purchasing, Payables, HR…" at bounding box center [201, 112] width 154 height 89
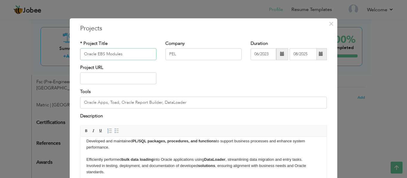
scroll to position [59, 0]
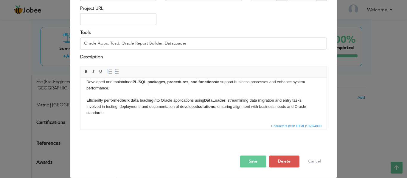
click at [86, 106] on body "Currently working on multiple Oracle modules including Purchasing, Payables, HR…" at bounding box center [203, 82] width 234 height 68
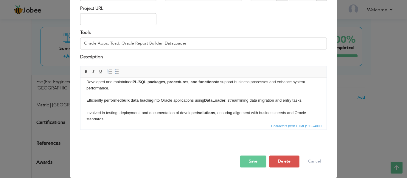
click at [245, 158] on button "Save" at bounding box center [253, 162] width 26 height 12
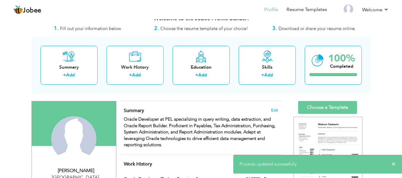
scroll to position [0, 0]
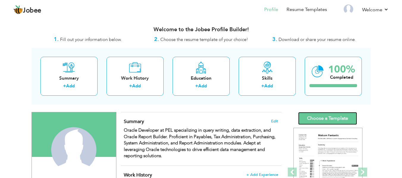
click at [316, 118] on link "Choose a Template" at bounding box center [327, 118] width 59 height 13
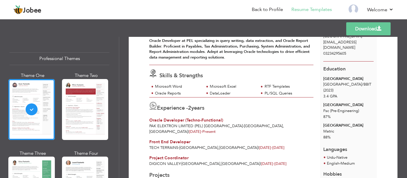
scroll to position [42, 0]
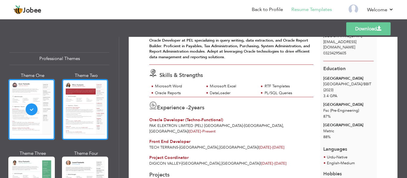
click at [68, 130] on div at bounding box center [85, 109] width 46 height 61
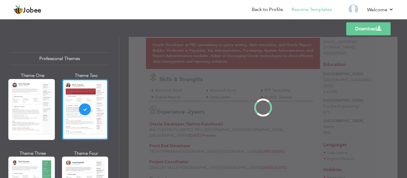
scroll to position [0, 0]
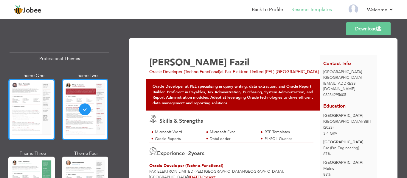
click at [44, 114] on div at bounding box center [31, 109] width 46 height 61
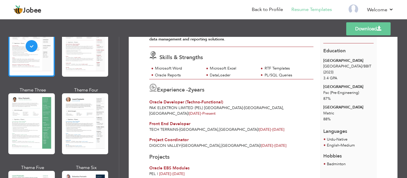
scroll to position [64, 0]
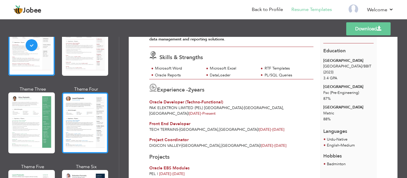
click at [75, 127] on div at bounding box center [85, 123] width 46 height 61
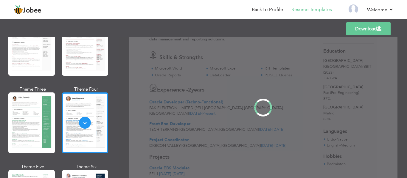
scroll to position [0, 0]
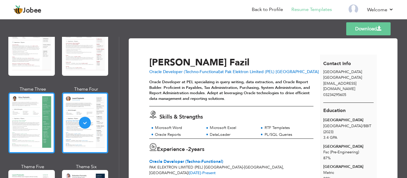
click at [36, 129] on div at bounding box center [31, 123] width 46 height 61
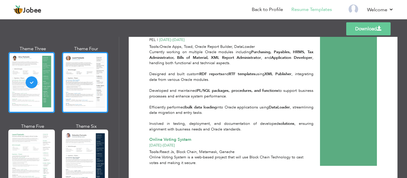
scroll to position [107, 0]
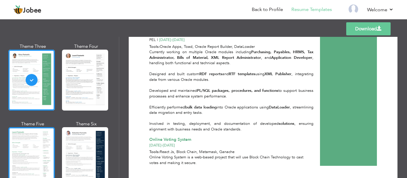
click at [31, 155] on div at bounding box center [31, 157] width 46 height 61
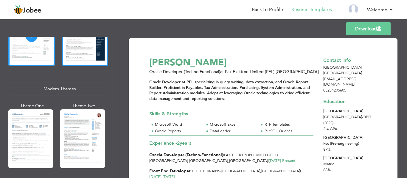
scroll to position [229, 0]
click at [84, 141] on div at bounding box center [82, 139] width 45 height 59
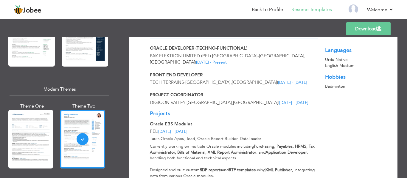
scroll to position [103, 0]
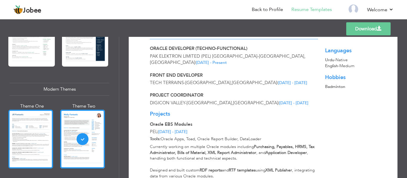
click at [51, 147] on div at bounding box center [30, 139] width 45 height 59
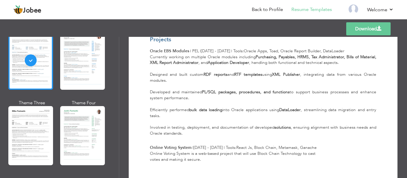
scroll to position [310, 0]
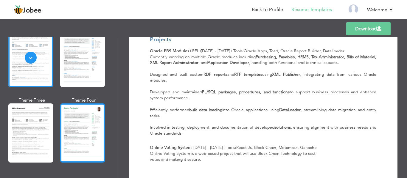
click at [67, 139] on div at bounding box center [82, 133] width 45 height 59
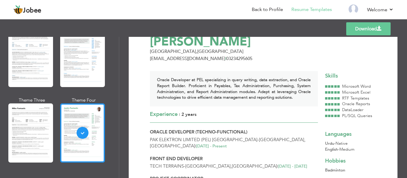
scroll to position [0, 0]
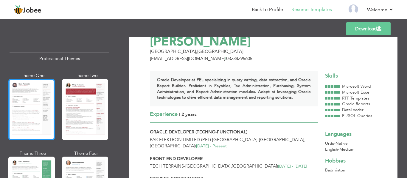
click at [34, 97] on div at bounding box center [31, 109] width 46 height 61
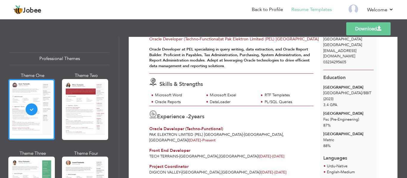
scroll to position [33, 0]
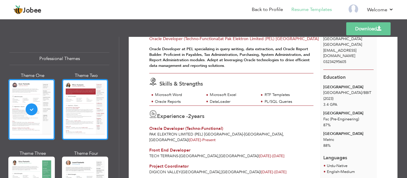
click at [84, 124] on div at bounding box center [85, 109] width 46 height 61
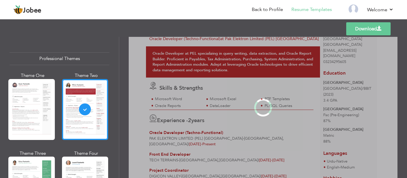
scroll to position [0, 0]
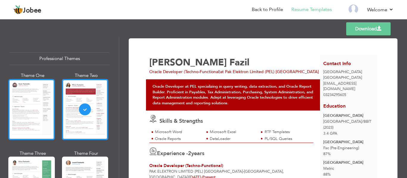
click at [25, 121] on div at bounding box center [31, 109] width 46 height 61
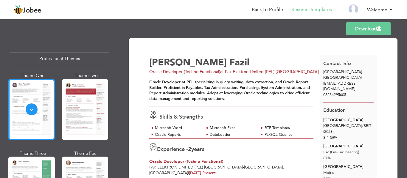
scroll to position [35, 0]
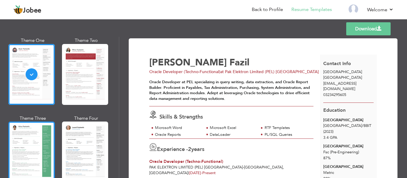
click at [35, 149] on div at bounding box center [31, 152] width 46 height 61
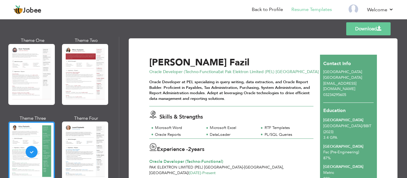
click at [332, 92] on span "03234295605" at bounding box center [334, 94] width 23 height 5
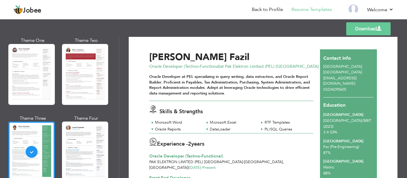
scroll to position [6, 0]
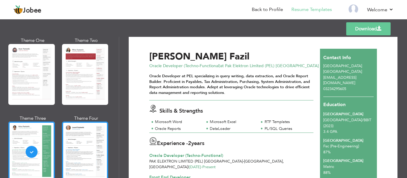
click at [88, 154] on div at bounding box center [85, 152] width 46 height 61
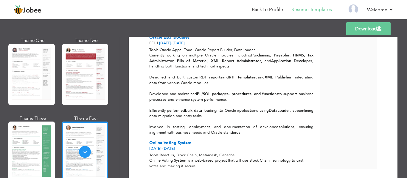
scroll to position [0, 0]
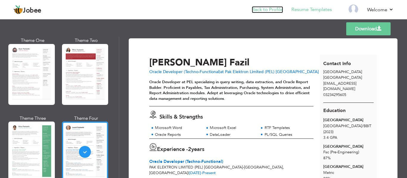
click at [277, 8] on link "Back to Profile" at bounding box center [267, 9] width 31 height 7
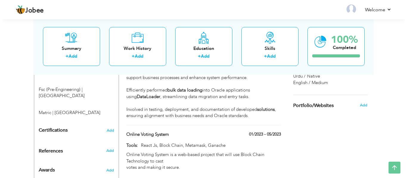
scroll to position [305, 0]
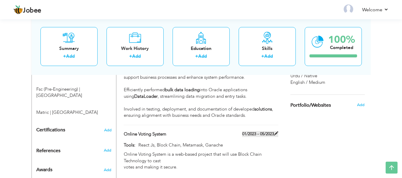
click at [277, 132] on span at bounding box center [276, 134] width 4 height 4
type input "Online Voting System"
type input "01/2023"
type input "05/2023"
type input "React Js, Block Chain, Metamask, Ganache"
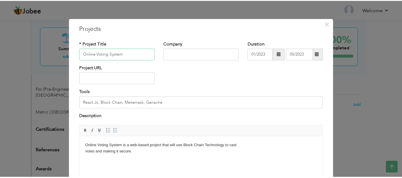
scroll to position [59, 0]
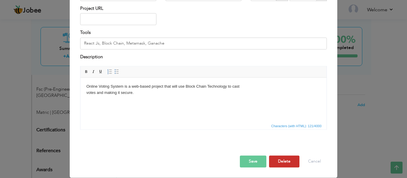
click at [276, 162] on button "Delete" at bounding box center [284, 162] width 30 height 12
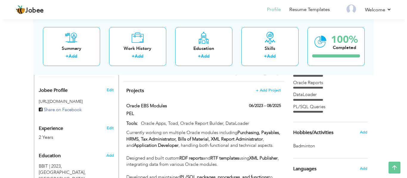
scroll to position [199, 0]
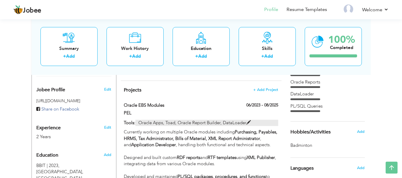
click at [248, 121] on span at bounding box center [248, 123] width 4 height 4
type input "Oracle EBS Modules"
type input "PEL"
type input "06/2023"
type input "08/2025"
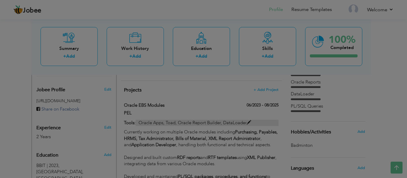
scroll to position [0, 0]
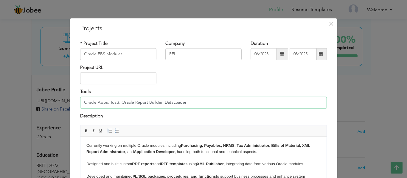
click at [236, 104] on input "Oracle Apps, Toad, Oracle Report Builder, DataLoader" at bounding box center [203, 103] width 246 height 12
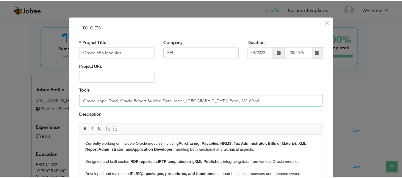
scroll to position [59, 0]
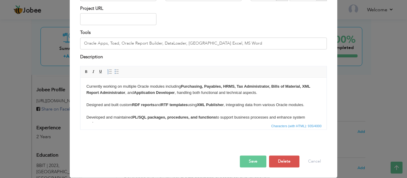
click at [252, 162] on button "Save" at bounding box center [253, 162] width 26 height 12
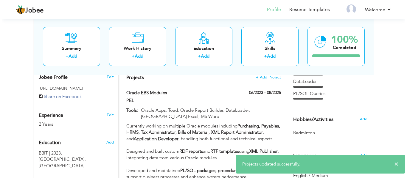
scroll to position [212, 0]
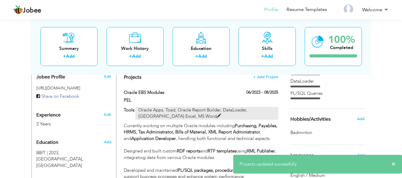
click at [217, 114] on span at bounding box center [219, 116] width 4 height 4
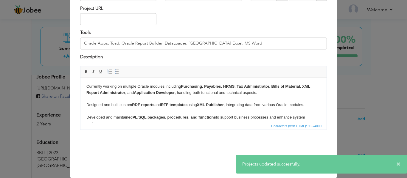
scroll to position [0, 0]
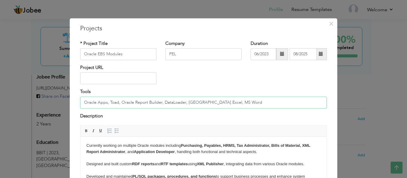
drag, startPoint x: 203, startPoint y: 103, endPoint x: 185, endPoint y: 102, distance: 18.2
click at [185, 102] on input "Oracle Apps, Toad, Oracle Report Builder, DataLoader, MS Excel, MS Word" at bounding box center [203, 103] width 246 height 12
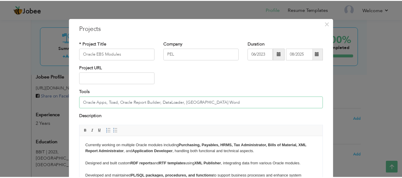
scroll to position [59, 0]
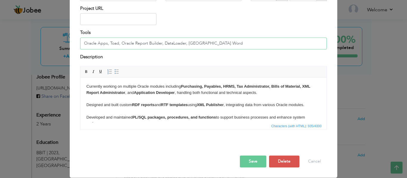
type input "Oracle Apps, Toad, Oracle Report Builder, DataLoader, [GEOGRAPHIC_DATA] Word"
click at [256, 160] on button "Save" at bounding box center [253, 162] width 26 height 12
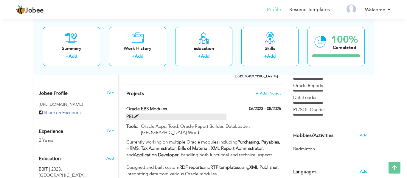
scroll to position [196, 0]
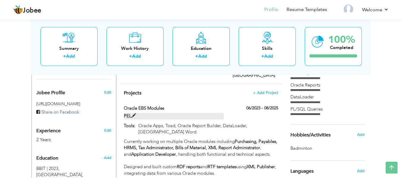
click at [135, 114] on span at bounding box center [134, 116] width 4 height 4
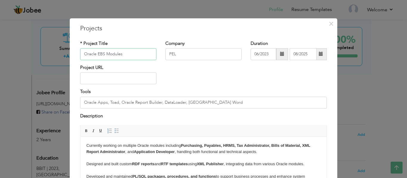
scroll to position [59, 0]
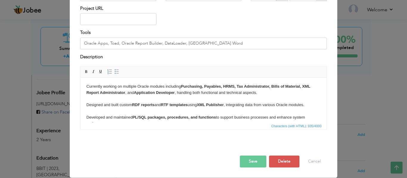
click at [288, 100] on body "Currently working on multiple Oracle modules including Purchasing, Payables, HR…" at bounding box center [203, 121] width 234 height 74
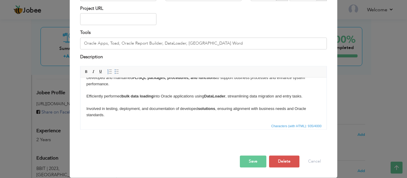
scroll to position [42, 0]
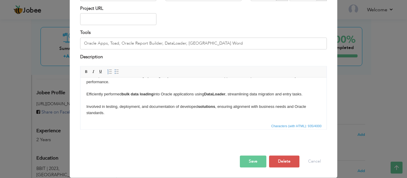
click at [151, 88] on body "Currently working on multiple Oracle modules including Purchasing, Payables, HR…" at bounding box center [203, 79] width 234 height 74
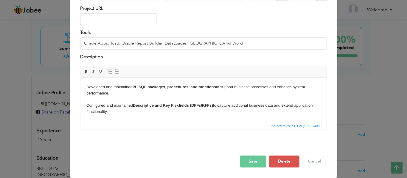
scroll to position [53, 0]
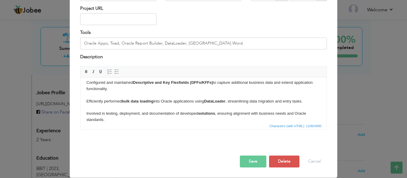
click at [252, 160] on button "Save" at bounding box center [253, 162] width 26 height 12
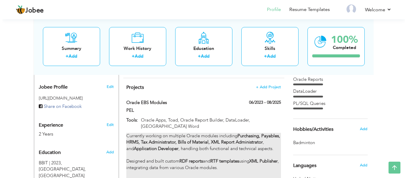
scroll to position [201, 0]
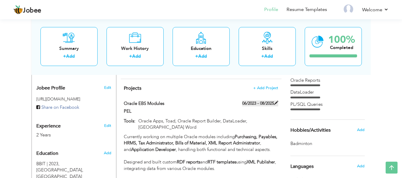
click at [276, 101] on label "06/2023 - 08/2025" at bounding box center [260, 104] width 36 height 6
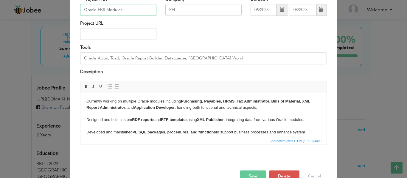
scroll to position [45, 0]
click at [264, 112] on body "Currently working on multiple Oracle modules including Purchasing, Payables, HR…" at bounding box center [203, 144] width 234 height 93
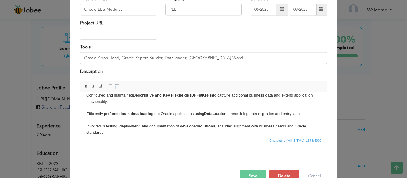
scroll to position [79, 0]
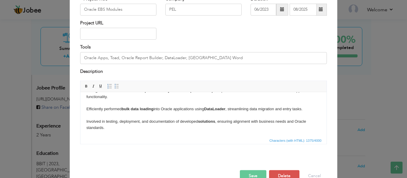
click at [252, 174] on button "Save" at bounding box center [253, 177] width 26 height 12
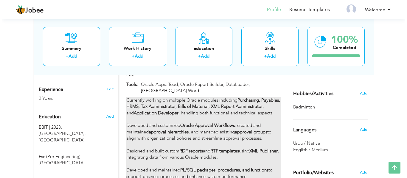
scroll to position [238, 0]
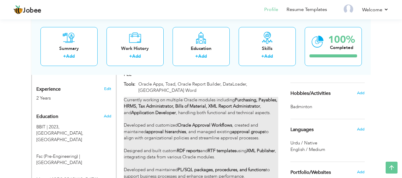
click at [157, 121] on div "Currently working on multiple Oracle modules including Purchasing, Payables, HR…" at bounding box center [201, 167] width 154 height 140
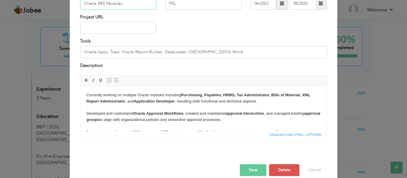
scroll to position [51, 0]
drag, startPoint x: 134, startPoint y: 113, endPoint x: 86, endPoint y: 112, distance: 48.5
click at [86, 112] on html "Currently working on multiple Oracle modules including Purchasing, Payables, HR…" at bounding box center [203, 147] width 246 height 123
drag, startPoint x: 132, startPoint y: 113, endPoint x: 84, endPoint y: 114, distance: 48.5
click at [84, 114] on html "Currently working on multiple Oracle modules including Purchasing, Payables, HR…" at bounding box center [203, 147] width 246 height 123
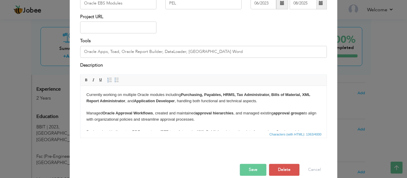
click at [117, 120] on body "Currently working on multiple Oracle modules including Purchasing, Payables, HR…" at bounding box center [203, 147] width 234 height 111
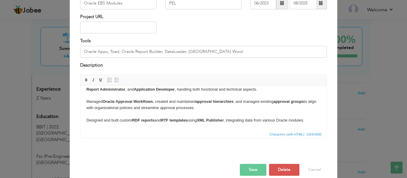
scroll to position [12, 0]
drag, startPoint x: 157, startPoint y: 100, endPoint x: 195, endPoint y: 100, distance: 38.7
click at [195, 100] on body "Currently working on multiple Oracle modules including Purchasing, Payables, HR…" at bounding box center [203, 135] width 234 height 111
click at [86, 101] on body "Currently working on multiple Oracle modules including Purchasing, Payables, HR…" at bounding box center [203, 135] width 234 height 111
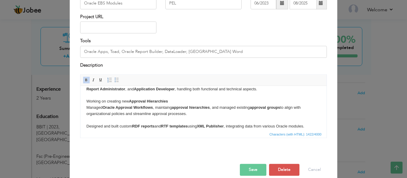
click at [173, 103] on body "Currently working on multiple Oracle modules including Purchasing, Payables, HR…" at bounding box center [203, 139] width 234 height 118
click at [186, 102] on body "Currently working on multiple Oracle modules including Purchasing, Payables, HR…" at bounding box center [203, 139] width 234 height 118
click at [191, 101] on body "Currently working on multiple Oracle modules including Purchasing, Payables, HR…" at bounding box center [203, 139] width 234 height 118
click at [193, 101] on body "Currently working on multiple Oracle modules including Purchasing, Payables, HR…" at bounding box center [203, 139] width 234 height 118
click at [220, 102] on body "Currently working on multiple Oracle modules including Purchasing, Payables, HR…" at bounding box center [203, 139] width 234 height 118
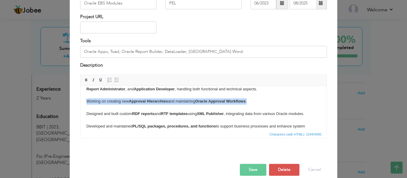
copy body "Working on creating new Approval Hierarchies and maintaining Oracle Approval Wo…"
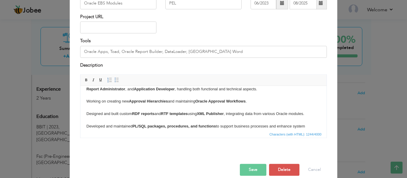
click at [197, 119] on body "Currently working on multiple Oracle modules including Purchasing, Payables, HR…" at bounding box center [203, 132] width 234 height 105
click at [199, 100] on strong "Oracle Approval Workflows" at bounding box center [220, 101] width 50 height 4
click at [197, 102] on body "Currently working on multiple Oracle modules including Purchasing, Payables, HR…" at bounding box center [203, 132] width 234 height 105
drag, startPoint x: 197, startPoint y: 102, endPoint x: 178, endPoint y: 101, distance: 19.1
click at [178, 101] on body "Currently working on multiple Oracle modules including Purchasing, Payables, HR…" at bounding box center [203, 132] width 234 height 105
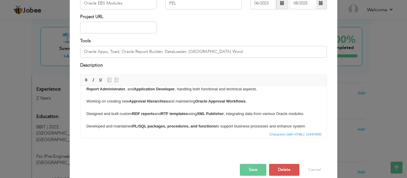
click at [96, 100] on body "Currently working on multiple Oracle modules including Purchasing, Payables, HR…" at bounding box center [203, 132] width 234 height 105
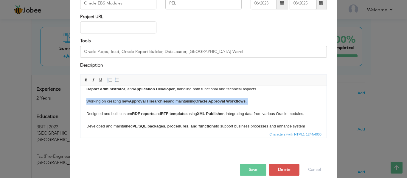
click at [96, 100] on body "Currently working on multiple Oracle modules including Purchasing, Payables, HR…" at bounding box center [203, 132] width 234 height 105
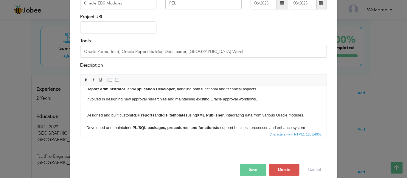
click at [97, 108] on body "Currently working on multiple Oracle modules including Purchasing, Payables, HR…" at bounding box center [203, 133] width 234 height 107
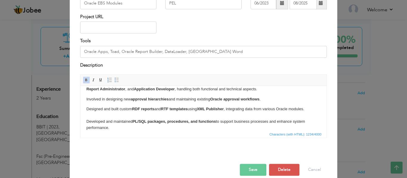
click at [149, 129] on body "Currently working on multiple Oracle modules including Purchasing, Payables, HR…" at bounding box center [203, 130] width 234 height 101
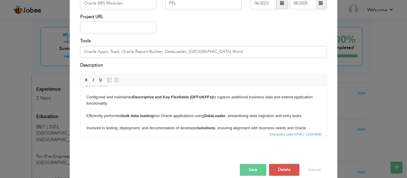
scroll to position [61, 0]
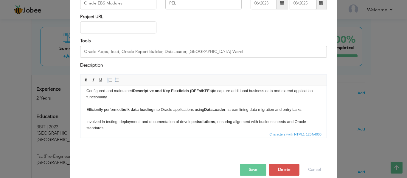
click at [251, 168] on button "Save" at bounding box center [253, 170] width 26 height 12
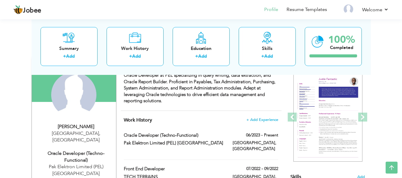
scroll to position [55, 0]
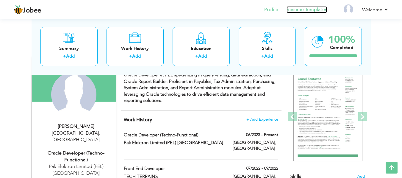
click at [291, 9] on link "Resume Templates" at bounding box center [307, 9] width 40 height 7
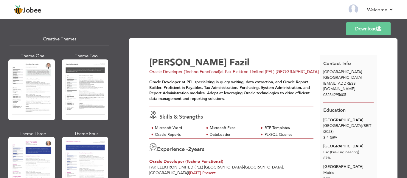
scroll to position [717, 0]
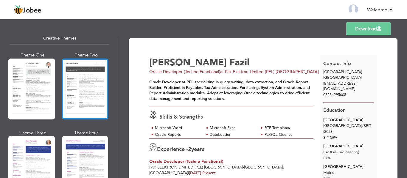
click at [84, 94] on div at bounding box center [85, 89] width 46 height 61
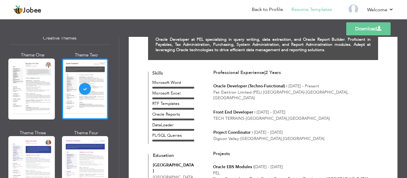
scroll to position [48, 0]
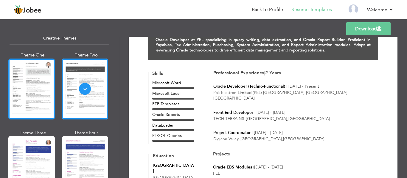
click at [27, 74] on div at bounding box center [31, 89] width 46 height 61
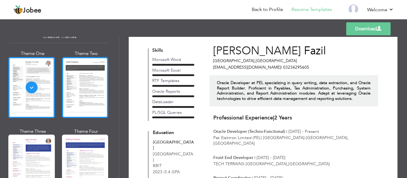
scroll to position [719, 0]
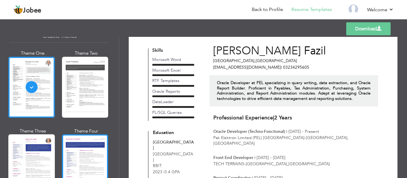
click at [89, 148] on div at bounding box center [85, 165] width 46 height 61
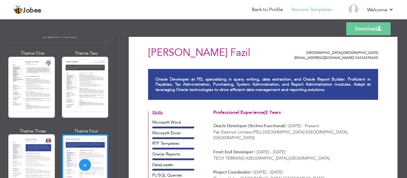
scroll to position [9, 0]
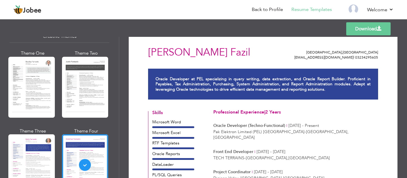
click at [174, 93] on div "Oracle Developer at PEL specializing in query writing, data extraction, and Ora…" at bounding box center [263, 84] width 230 height 31
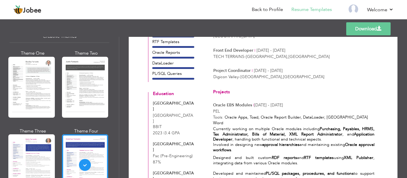
scroll to position [109, 0]
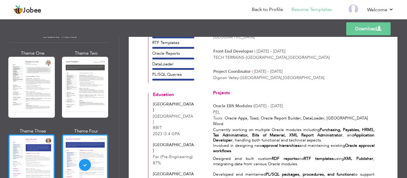
click at [37, 147] on div at bounding box center [31, 165] width 46 height 61
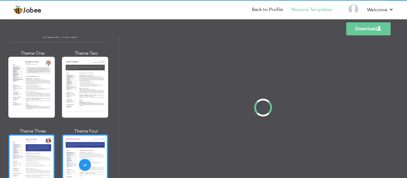
scroll to position [0, 0]
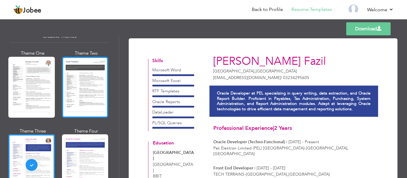
click at [86, 96] on div at bounding box center [85, 87] width 46 height 61
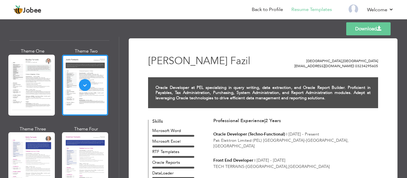
scroll to position [720, 0]
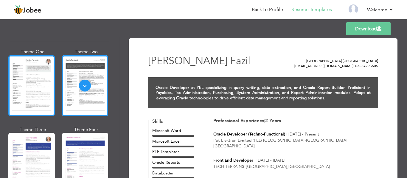
click at [41, 104] on div at bounding box center [31, 85] width 46 height 61
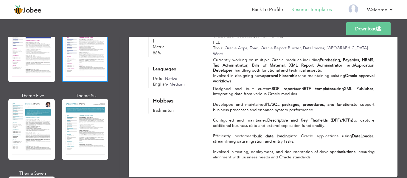
scroll to position [833, 0]
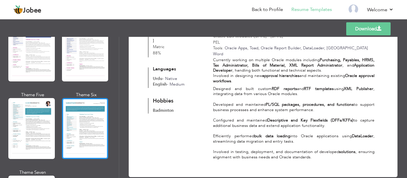
click at [87, 127] on div at bounding box center [85, 128] width 46 height 61
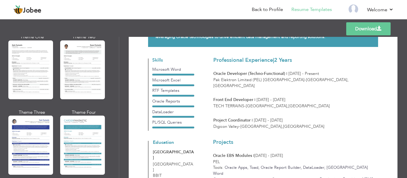
scroll to position [1072, 0]
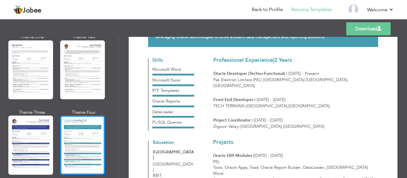
click at [71, 138] on div at bounding box center [82, 145] width 45 height 59
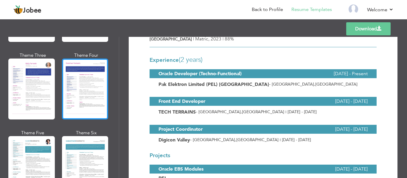
scroll to position [794, 0]
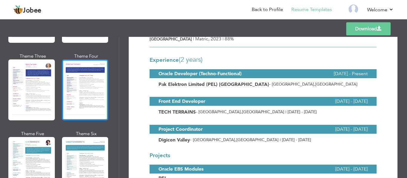
click at [80, 97] on div at bounding box center [85, 90] width 46 height 61
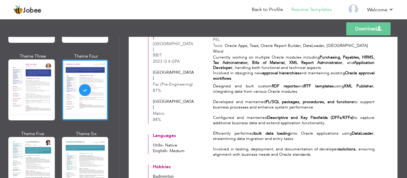
scroll to position [196, 0]
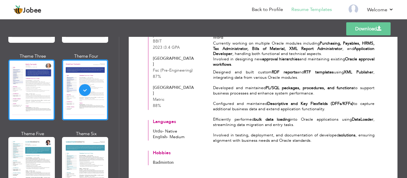
click at [21, 95] on div at bounding box center [31, 90] width 46 height 61
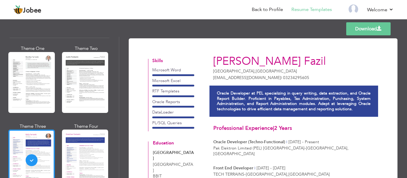
scroll to position [721, 0]
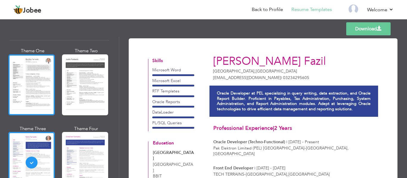
click at [33, 83] on div at bounding box center [31, 84] width 46 height 61
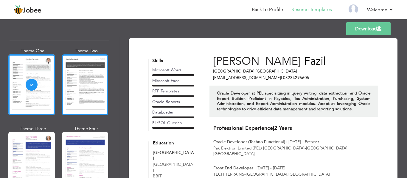
click at [81, 83] on div at bounding box center [85, 84] width 46 height 61
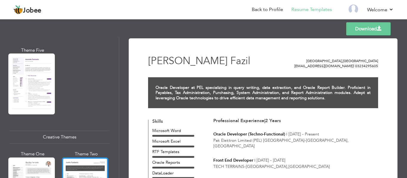
scroll to position [617, 0]
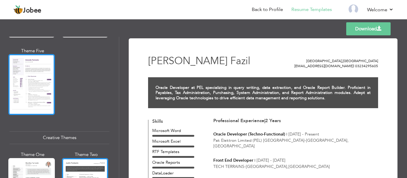
click at [31, 89] on div at bounding box center [31, 84] width 46 height 61
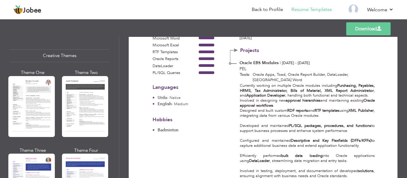
scroll to position [699, 0]
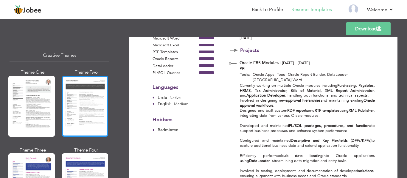
click at [88, 111] on div at bounding box center [85, 106] width 46 height 61
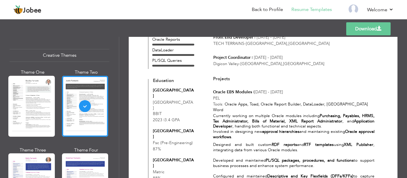
scroll to position [124, 0]
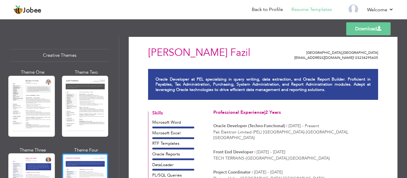
scroll to position [9, 0]
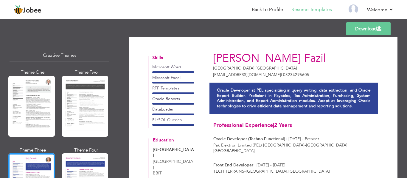
scroll to position [3, 0]
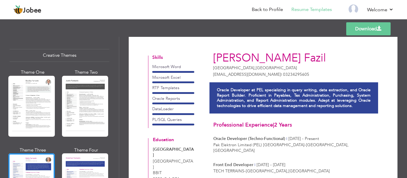
click at [210, 112] on div "Oracle Developer at PEL specializing in query writing, data extraction, and Ora…" at bounding box center [293, 97] width 169 height 31
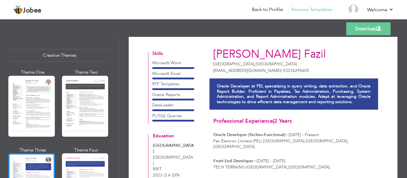
scroll to position [8, 0]
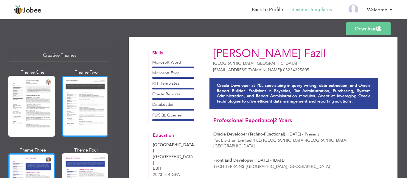
click at [99, 105] on div at bounding box center [85, 106] width 46 height 61
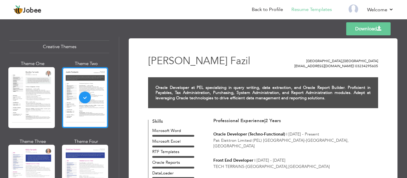
scroll to position [708, 0]
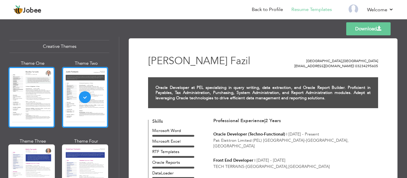
click at [33, 109] on div at bounding box center [31, 97] width 46 height 61
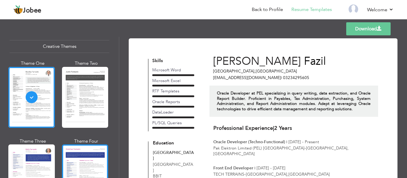
click at [88, 148] on div at bounding box center [85, 175] width 46 height 61
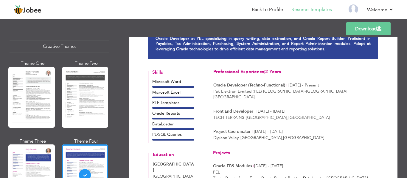
scroll to position [49, 0]
click at [247, 70] on h3 "Professional Experience | 2 Years" at bounding box center [295, 72] width 164 height 5
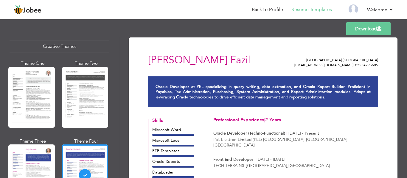
scroll to position [0, 0]
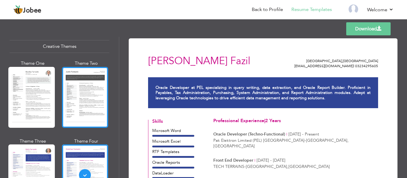
click at [91, 91] on div at bounding box center [85, 97] width 46 height 61
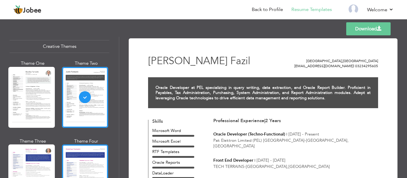
click at [96, 145] on div at bounding box center [85, 175] width 46 height 61
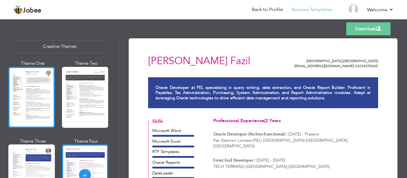
click at [34, 80] on div at bounding box center [31, 97] width 46 height 61
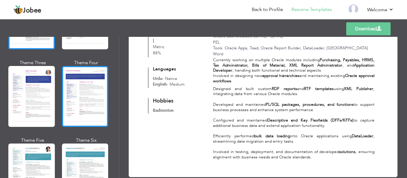
scroll to position [787, 0]
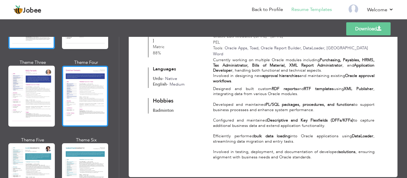
click at [67, 164] on div at bounding box center [85, 173] width 46 height 61
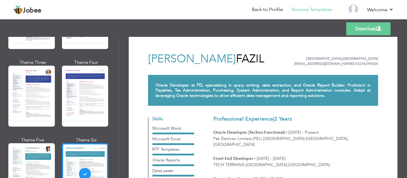
scroll to position [0, 0]
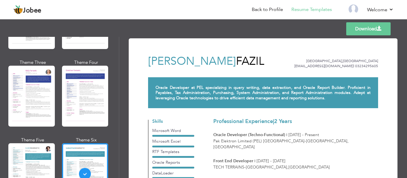
click at [333, 64] on span "khadijafazil567@gmail.com |" at bounding box center [324, 66] width 60 height 5
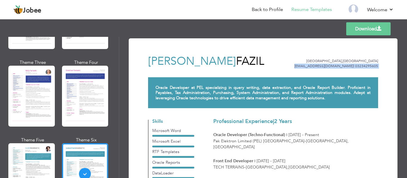
click at [333, 64] on span "khadijafazil567@gmail.com |" at bounding box center [324, 66] width 60 height 5
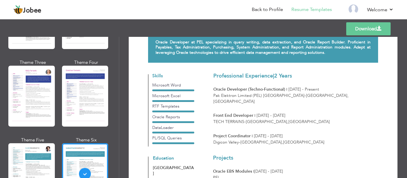
scroll to position [46, 0]
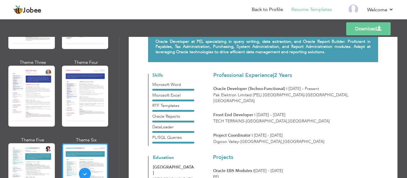
drag, startPoint x: 287, startPoint y: 89, endPoint x: 318, endPoint y: 87, distance: 31.6
click at [318, 87] on span "[DATE] - Present" at bounding box center [303, 89] width 31 height 6
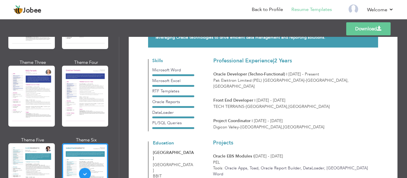
scroll to position [61, 0]
click at [215, 79] on p "Pak Elektron Limited (PEL) Lahore - Lahore , Pakistan" at bounding box center [295, 83] width 164 height 12
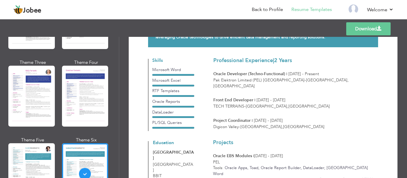
click at [218, 97] on span "Front End Developer" at bounding box center [233, 100] width 40 height 6
click at [217, 104] on p "TECH TERRAINS - Lahore , Pakistan" at bounding box center [295, 107] width 164 height 6
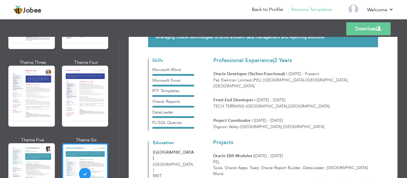
click at [217, 104] on p "TECH TERRAINS - Lahore , Pakistan" at bounding box center [295, 107] width 164 height 6
click at [221, 118] on span "Project Coordinator" at bounding box center [231, 121] width 37 height 6
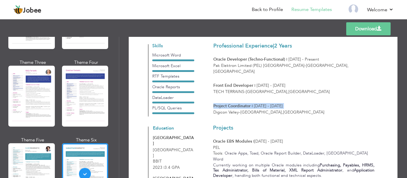
scroll to position [76, 0]
click at [241, 111] on div "Professional Experience | 2 Years Oracle Developer (Techno-Functional) | Jun 20…" at bounding box center [294, 79] width 168 height 82
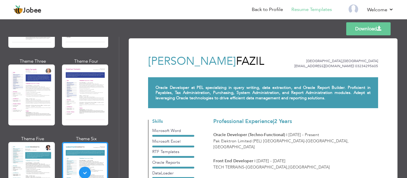
scroll to position [788, 0]
click at [271, 10] on link "Back to Profile" at bounding box center [267, 9] width 31 height 7
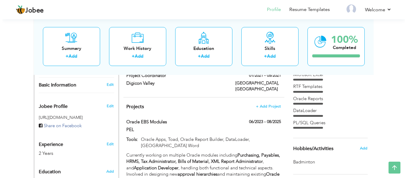
scroll to position [183, 0]
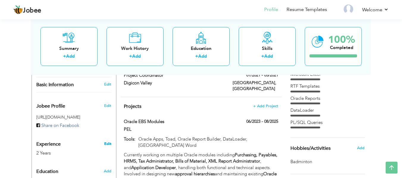
click at [105, 141] on link "Edit" at bounding box center [107, 143] width 7 height 5
type input "[PERSON_NAME]"
type input "Fazil"
type input "03234295605"
select select "number:166"
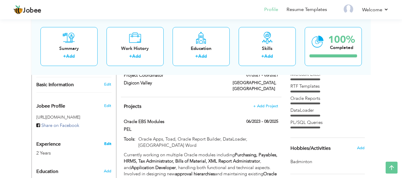
type input "[GEOGRAPHIC_DATA]"
select select "number:4"
type input "Pak Elektron Limited (PEL) [GEOGRAPHIC_DATA]"
type input "Oracle Developer (Techno-Functional)"
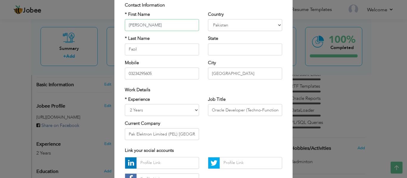
scroll to position [42, 0]
click at [170, 110] on select "Entry Level Less than 1 Year 1 Year 2 Years 3 Years 4 Years 5 Years 6 Years 7 Y…" at bounding box center [162, 110] width 74 height 12
click at [125, 104] on select "Entry Level Less than 1 Year 1 Year 2 Years 3 Years 4 Years 5 Years 6 Years 7 Y…" at bounding box center [162, 110] width 74 height 12
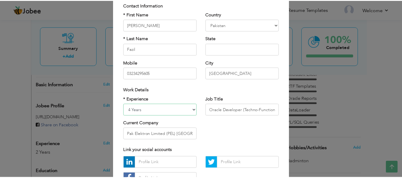
scroll to position [89, 0]
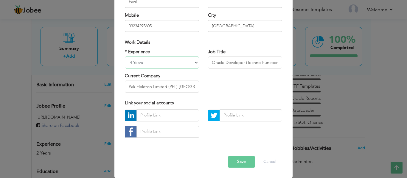
click at [177, 64] on select "Entry Level Less than 1 Year 1 Year 2 Years 3 Years 4 Years 5 Years 6 Years 7 Y…" at bounding box center [162, 63] width 74 height 12
select select "number:5"
click at [125, 57] on select "Entry Level Less than 1 Year 1 Year 2 Years 3 Years 4 Years 5 Years 6 Years 7 Y…" at bounding box center [162, 63] width 74 height 12
click at [232, 159] on button "Save" at bounding box center [241, 162] width 26 height 12
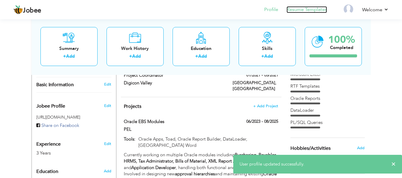
click at [296, 9] on link "Resume Templates" at bounding box center [307, 9] width 40 height 7
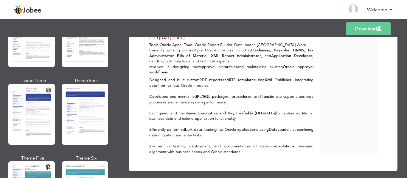
scroll to position [774, 0]
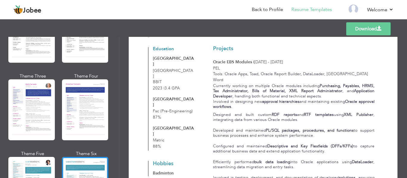
scroll to position [155, 0]
click at [262, 10] on link "Back to Profile" at bounding box center [267, 9] width 31 height 7
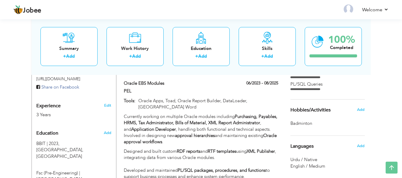
scroll to position [221, 0]
click at [358, 110] on span "Add" at bounding box center [361, 109] width 8 height 5
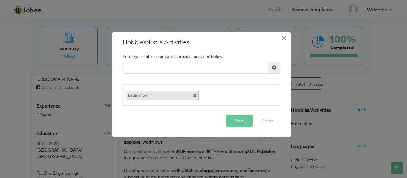
click at [284, 42] on span "×" at bounding box center [283, 37] width 5 height 11
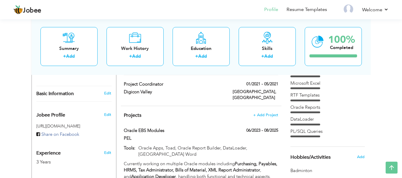
scroll to position [174, 0]
click at [106, 113] on span "Edit" at bounding box center [107, 115] width 7 height 5
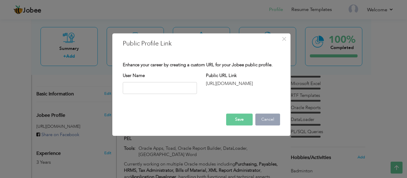
click at [266, 120] on button "Cancel" at bounding box center [267, 120] width 25 height 12
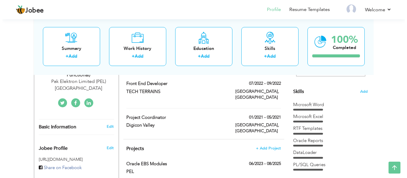
scroll to position [139, 0]
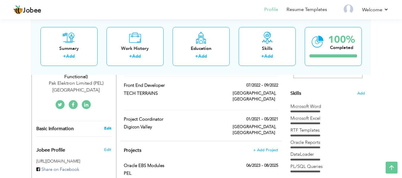
click at [108, 126] on link "Edit" at bounding box center [107, 128] width 7 height 5
type input "[PERSON_NAME]"
type input "Fazil"
type input "03234295605"
select select "number:166"
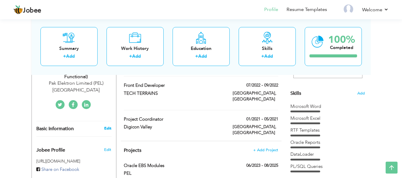
type input "[GEOGRAPHIC_DATA]"
select select "number:5"
type input "Pak Elektron Limited (PEL) [GEOGRAPHIC_DATA]"
type input "Oracle Developer (Techno-Functional)"
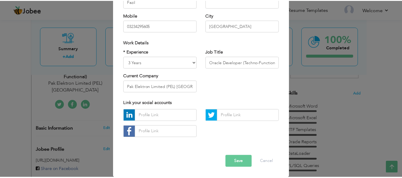
scroll to position [0, 0]
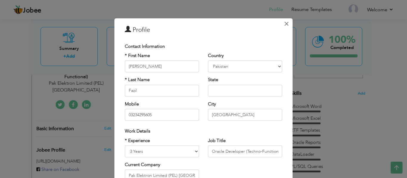
click at [284, 24] on span "×" at bounding box center [286, 23] width 5 height 11
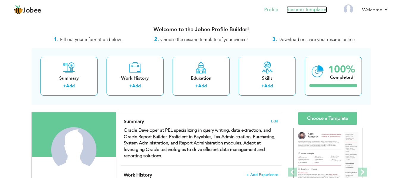
click at [308, 8] on link "Resume Templates" at bounding box center [307, 9] width 40 height 7
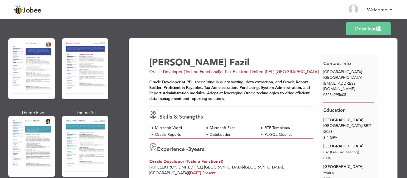
scroll to position [815, 0]
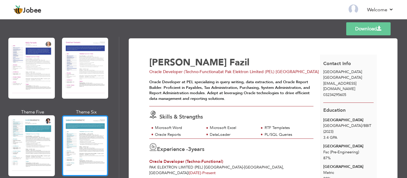
click at [89, 137] on div at bounding box center [85, 145] width 46 height 61
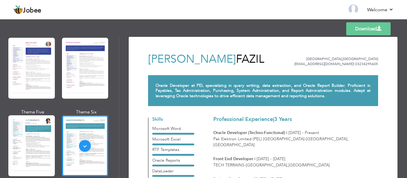
scroll to position [2, 0]
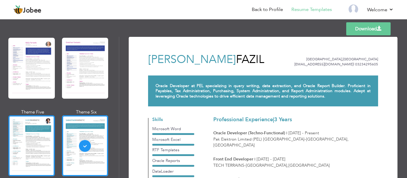
click at [13, 136] on div at bounding box center [31, 145] width 46 height 61
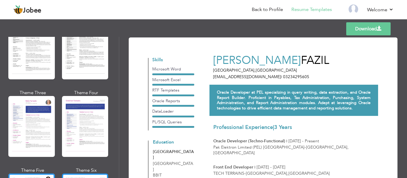
scroll to position [757, 0]
click at [88, 133] on div at bounding box center [85, 126] width 46 height 61
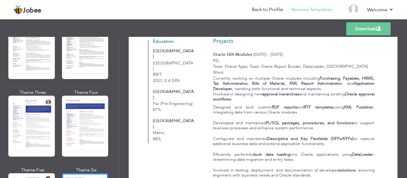
scroll to position [223, 0]
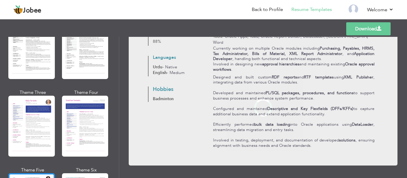
scroll to position [0, 0]
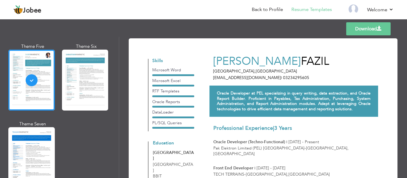
scroll to position [890, 0]
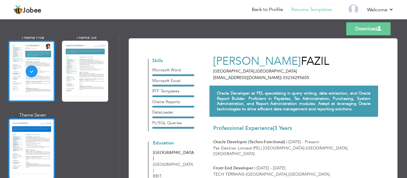
click at [36, 142] on div at bounding box center [31, 148] width 46 height 61
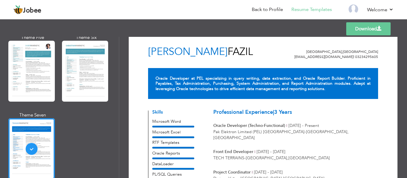
scroll to position [9, 0]
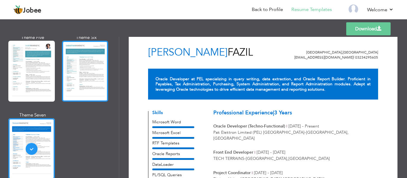
click at [73, 82] on div at bounding box center [85, 71] width 46 height 61
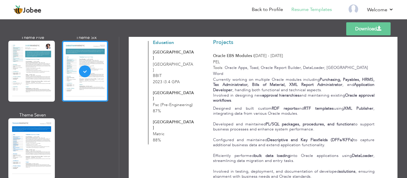
scroll to position [161, 0]
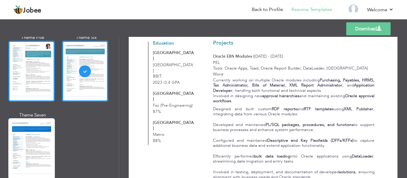
click at [32, 76] on div at bounding box center [31, 71] width 46 height 61
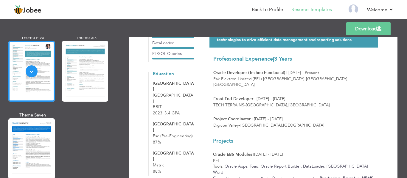
scroll to position [70, 0]
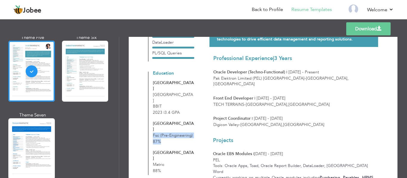
drag, startPoint x: 153, startPoint y: 126, endPoint x: 163, endPoint y: 129, distance: 10.5
click at [163, 129] on div "KIPS College Fsc (Pre-Engineering) 87%" at bounding box center [173, 133] width 41 height 24
click at [163, 139] on div "87%" at bounding box center [173, 142] width 41 height 6
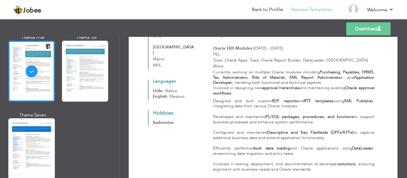
scroll to position [176, 0]
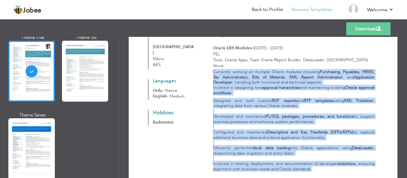
drag, startPoint x: 213, startPoint y: 60, endPoint x: 314, endPoint y: 158, distance: 141.2
click at [314, 158] on div "Currently working on multiple Oracle modules including Purchasing, Payables, HR…" at bounding box center [293, 120] width 169 height 102
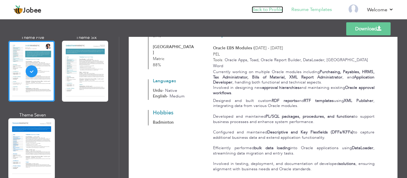
click at [272, 11] on link "Back to Profile" at bounding box center [267, 9] width 31 height 7
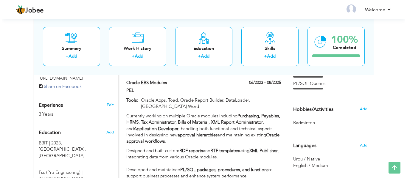
scroll to position [222, 0]
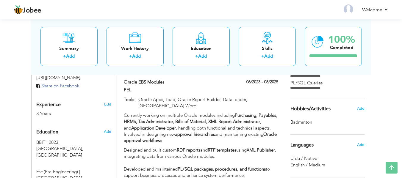
click at [222, 113] on div "Currently working on multiple Oracle modules including Purchasing, Payables, HR…" at bounding box center [201, 175] width 154 height 124
type input "Oracle EBS Modules"
type input "PEL"
type input "06/2023"
type input "08/2025"
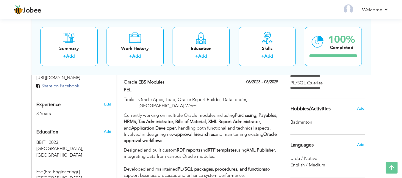
type input "Oracle Apps, Toad, Oracle Report Builder, DataLoader, [GEOGRAPHIC_DATA] Word"
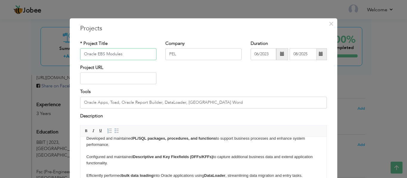
scroll to position [46, 0]
drag, startPoint x: 295, startPoint y: 157, endPoint x: 251, endPoint y: 154, distance: 44.4
click at [251, 154] on body "Currently working on multiple Oracle modules including Purchasing, Payables, HR…" at bounding box center [203, 147] width 234 height 101
drag, startPoint x: 232, startPoint y: 156, endPoint x: 283, endPoint y: 156, distance: 50.9
click at [283, 156] on body "Currently working on multiple Oracle modules including Purchasing, Payables, HR…" at bounding box center [203, 147] width 234 height 101
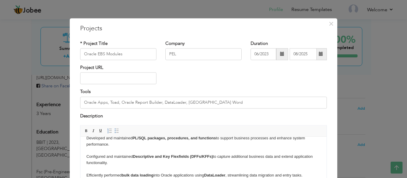
click at [283, 156] on body "Currently working on multiple Oracle modules including Purchasing, Payables, HR…" at bounding box center [203, 147] width 234 height 101
click at [292, 156] on body "Currently working on multiple Oracle modules including Purchasing, Payables, HR…" at bounding box center [203, 147] width 234 height 101
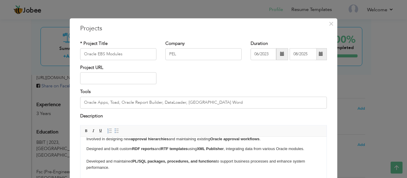
scroll to position [23, 0]
click at [287, 162] on body "Currently working on multiple Oracle modules including Purchasing, Payables, HR…" at bounding box center [203, 170] width 234 height 101
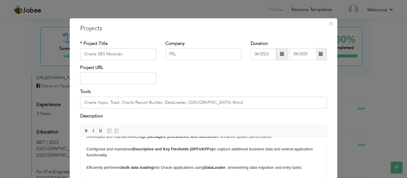
scroll to position [48, 0]
click at [282, 150] on body "Currently working on multiple Oracle modules including Purchasing, Payables, HR…" at bounding box center [203, 142] width 234 height 94
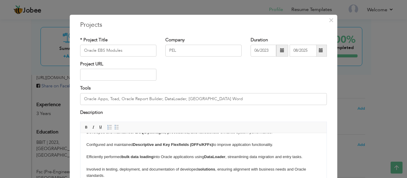
scroll to position [59, 0]
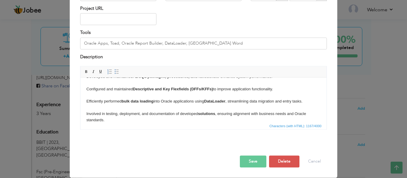
click at [248, 161] on button "Save" at bounding box center [253, 162] width 26 height 12
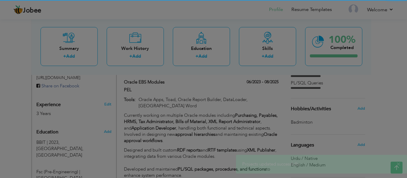
scroll to position [0, 0]
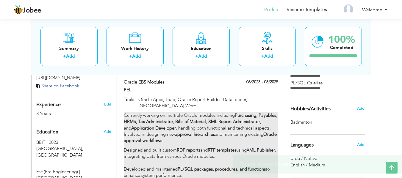
click at [206, 113] on div "Currently working on multiple Oracle modules including Purchasing, Payables, HR…" at bounding box center [201, 175] width 154 height 124
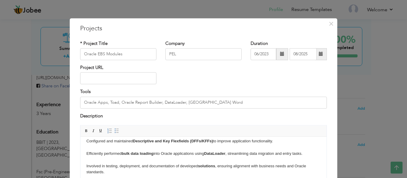
scroll to position [59, 0]
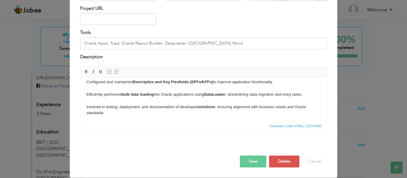
click at [256, 160] on button "Save" at bounding box center [253, 162] width 26 height 12
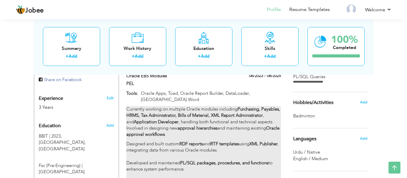
scroll to position [228, 0]
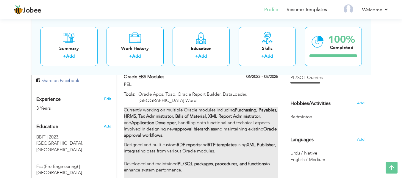
click at [191, 126] on strong "approval hierarchies" at bounding box center [195, 129] width 40 height 6
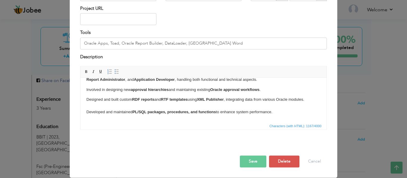
scroll to position [15, 0]
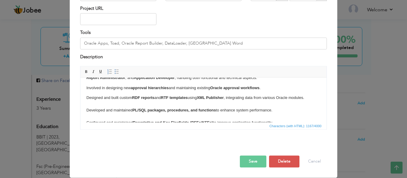
click at [254, 87] on strong "Oracle approval workflows" at bounding box center [234, 88] width 49 height 4
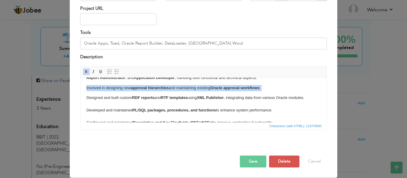
click at [254, 87] on strong "Oracle approval workflows" at bounding box center [234, 88] width 49 height 4
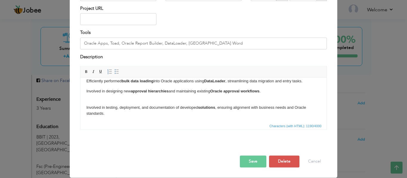
scroll to position [55, 0]
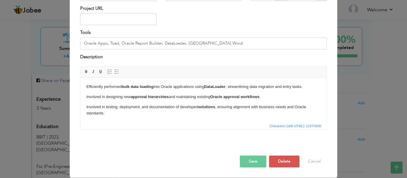
click at [257, 165] on button "Save" at bounding box center [253, 162] width 26 height 12
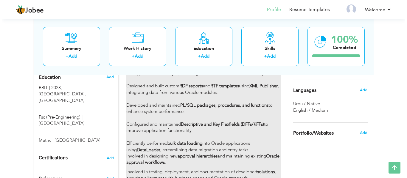
scroll to position [277, 0]
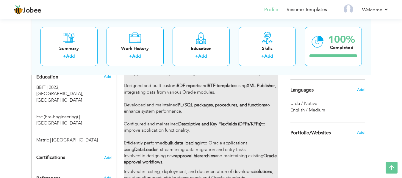
click at [196, 122] on div "Currently working on multiple Oracle modules including Purchasing, Payables, HR…" at bounding box center [201, 119] width 154 height 124
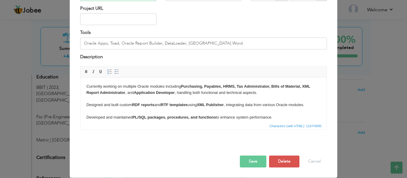
scroll to position [55, 0]
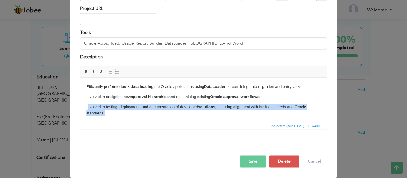
drag, startPoint x: 112, startPoint y: 113, endPoint x: 84, endPoint y: 104, distance: 29.2
click at [84, 104] on html "Currently working on multiple Oracle modules including Purchasing, Payables, HR…" at bounding box center [203, 72] width 246 height 100
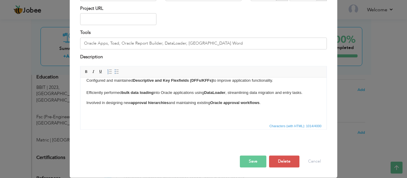
scroll to position [39, 0]
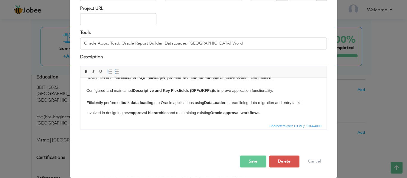
click at [243, 164] on button "Save" at bounding box center [253, 162] width 26 height 12
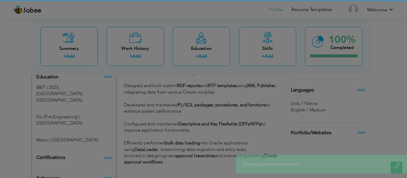
scroll to position [0, 0]
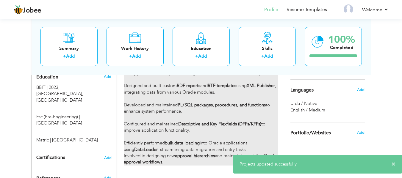
click at [193, 135] on div "Currently working on multiple Oracle modules including Purchasing, Payables, HR…" at bounding box center [201, 111] width 154 height 108
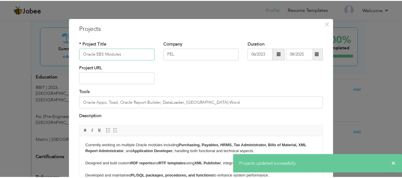
scroll to position [59, 0]
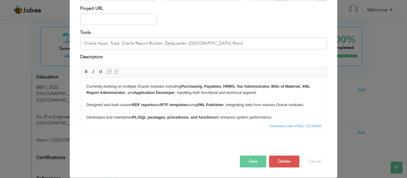
click at [314, 104] on body "Currently working on multiple Oracle modules including Purchasing, Payables, HR…" at bounding box center [203, 120] width 234 height 72
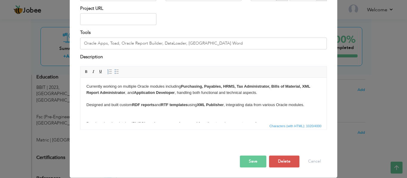
click at [254, 160] on button "Save" at bounding box center [253, 162] width 26 height 12
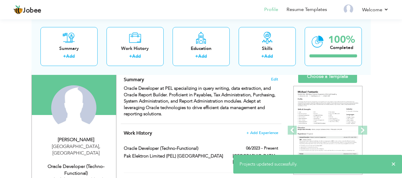
scroll to position [0, 0]
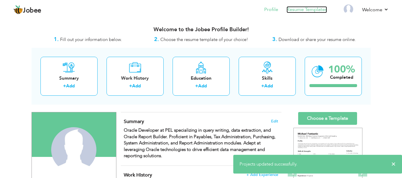
click at [296, 10] on link "Resume Templates" at bounding box center [307, 9] width 40 height 7
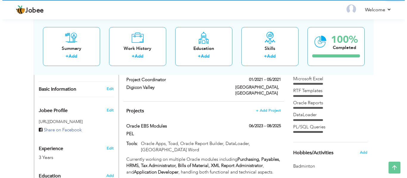
scroll to position [179, 0]
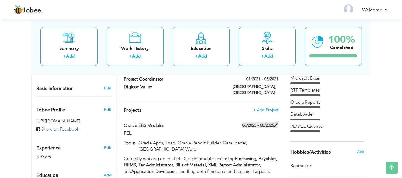
click at [263, 123] on label "06/2023 - 08/2025" at bounding box center [260, 126] width 36 height 6
type input "Oracle EBS Modules"
type input "PEL"
type input "06/2023"
type input "08/2025"
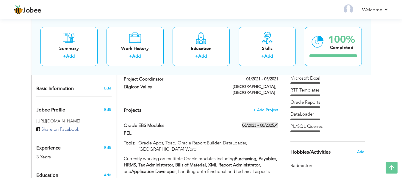
type input "Oracle Apps, Toad, Oracle Report Builder, DataLoader, [GEOGRAPHIC_DATA] Word"
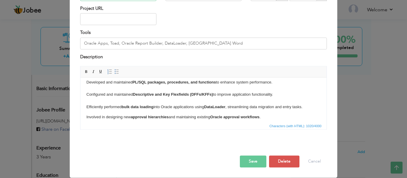
scroll to position [46, 0]
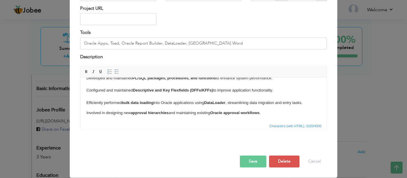
click at [307, 102] on body "Currently working on multiple Oracle modules including Purchasing, Payables, HR…" at bounding box center [203, 77] width 234 height 78
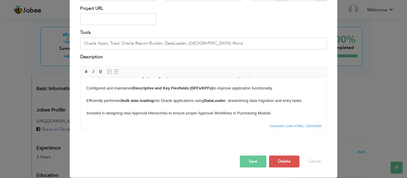
click at [249, 163] on button "Save" at bounding box center [253, 162] width 26 height 12
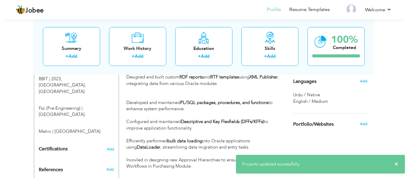
scroll to position [288, 0]
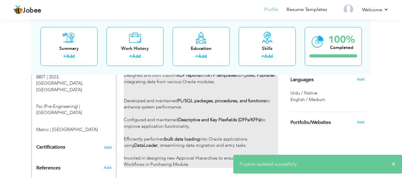
click at [191, 135] on div "Currently working on multiple Oracle modules including Purchasing, Payables, HR…" at bounding box center [201, 107] width 154 height 121
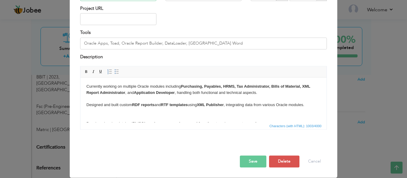
scroll to position [48, 0]
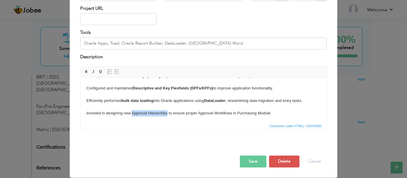
drag, startPoint x: 167, startPoint y: 113, endPoint x: 132, endPoint y: 112, distance: 35.1
click at [132, 112] on body "Currently working on multiple Oracle modules including Purchasing, Payables, HR…" at bounding box center [203, 76] width 234 height 80
drag, startPoint x: 202, startPoint y: 113, endPoint x: 234, endPoint y: 113, distance: 32.7
click at [234, 113] on body "Currently working on multiple Oracle modules including Purchasing, Payables, HR…" at bounding box center [203, 76] width 234 height 80
click at [254, 112] on body "Currently working on multiple Oracle modules including Purchasing, Payables, HR…" at bounding box center [203, 76] width 234 height 80
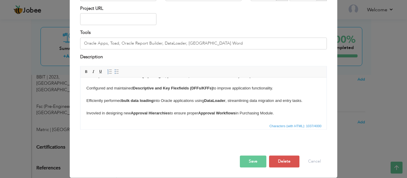
click at [248, 160] on button "Save" at bounding box center [253, 162] width 26 height 12
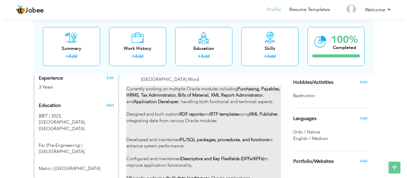
scroll to position [248, 0]
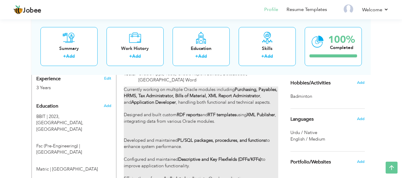
click at [188, 157] on strong "Descriptive and Key Flexfields (DFFs/KFFs)" at bounding box center [219, 160] width 83 height 6
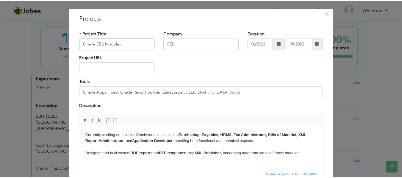
scroll to position [11, 0]
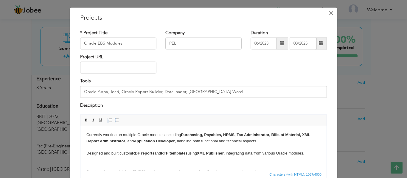
click at [328, 11] on span "×" at bounding box center [330, 13] width 5 height 11
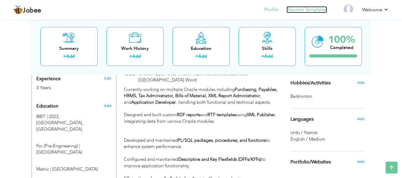
click at [298, 9] on link "Resume Templates" at bounding box center [307, 9] width 40 height 7
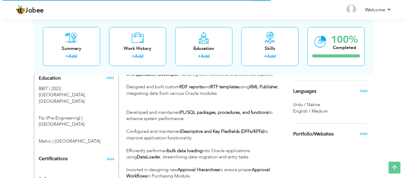
scroll to position [277, 0]
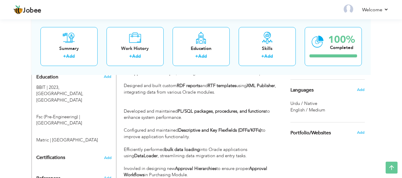
click at [212, 118] on div "Currently working on multiple Oracle modules including Purchasing, Payables, HR…" at bounding box center [201, 117] width 154 height 121
type input "Oracle EBS Modules"
type input "PEL"
type input "06/2023"
type input "08/2025"
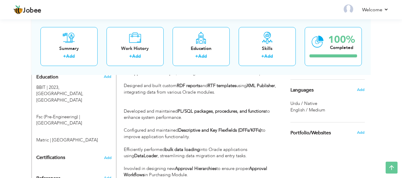
type input "Oracle Apps, Toad, Oracle Report Builder, DataLoader, [GEOGRAPHIC_DATA] Word"
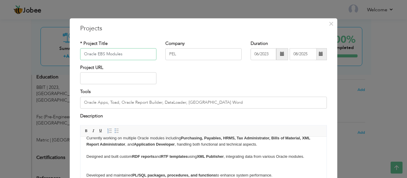
scroll to position [11, 0]
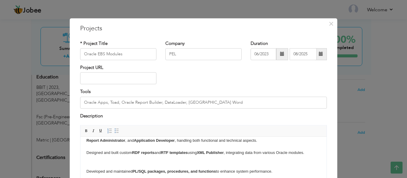
click at [99, 161] on body "Currently working on multiple Oracle modules including Purchasing, Payables, HR…" at bounding box center [203, 172] width 234 height 80
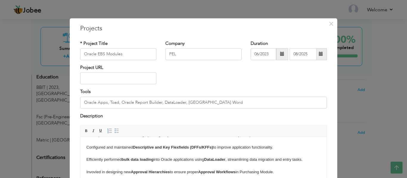
scroll to position [59, 0]
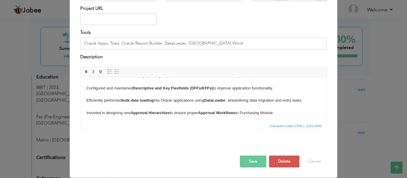
click at [253, 162] on button "Save" at bounding box center [253, 162] width 26 height 12
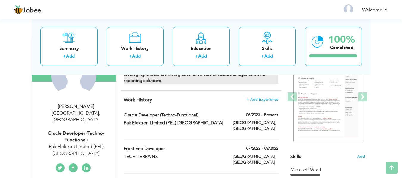
scroll to position [0, 0]
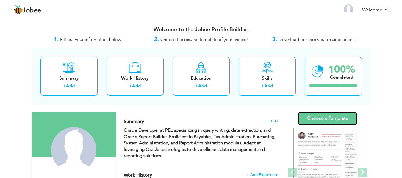
click at [313, 119] on link "Choose a Template" at bounding box center [327, 118] width 59 height 13
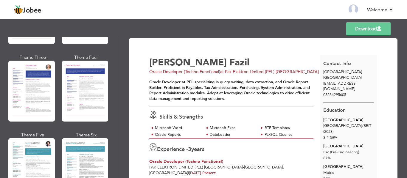
scroll to position [793, 0]
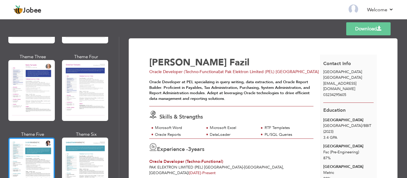
click at [38, 158] on div at bounding box center [31, 168] width 46 height 61
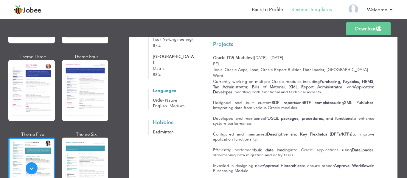
scroll to position [166, 0]
click at [92, 158] on div at bounding box center [85, 168] width 46 height 61
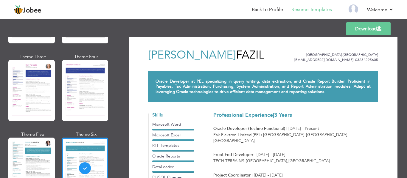
scroll to position [0, 0]
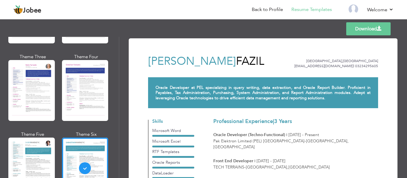
click at [362, 27] on link "Download" at bounding box center [368, 28] width 44 height 13
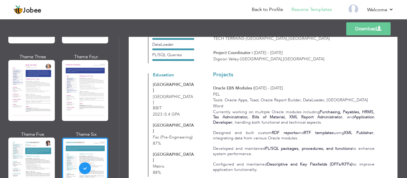
scroll to position [197, 0]
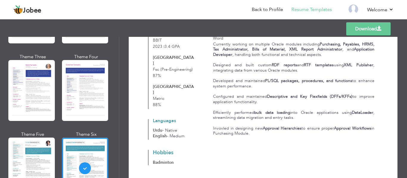
click at [250, 113] on div "Currently working on multiple Oracle modules including Purchasing, Payables, HR…" at bounding box center [293, 89] width 169 height 95
click at [270, 14] on li "Back to Profile" at bounding box center [263, 10] width 40 height 16
click at [268, 9] on link "Back to Profile" at bounding box center [267, 9] width 31 height 7
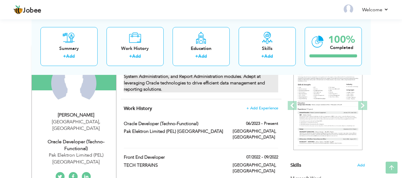
scroll to position [67, 0]
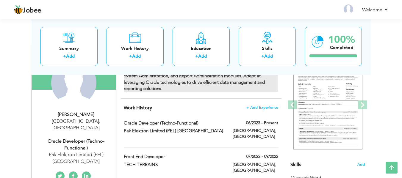
click at [215, 88] on div "Oracle Developer at PEL specializing in query writing, data extraction, and Ora…" at bounding box center [201, 76] width 154 height 32
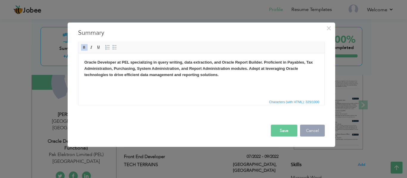
click at [310, 131] on button "Cancel" at bounding box center [312, 131] width 25 height 12
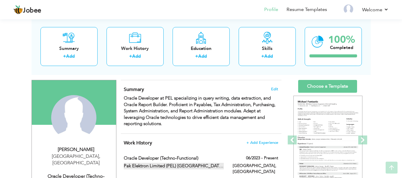
scroll to position [35, 0]
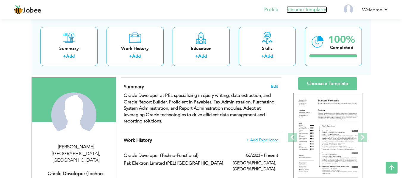
click at [308, 9] on link "Resume Templates" at bounding box center [307, 9] width 40 height 7
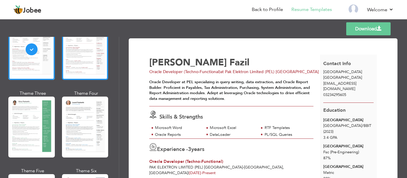
scroll to position [63, 0]
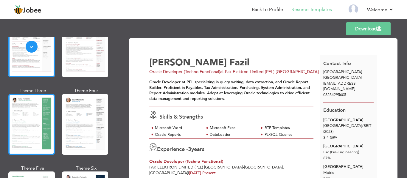
click at [44, 129] on div at bounding box center [31, 124] width 46 height 61
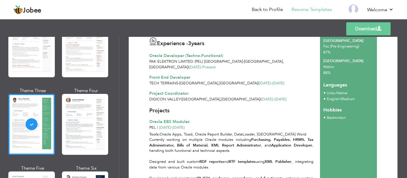
scroll to position [0, 0]
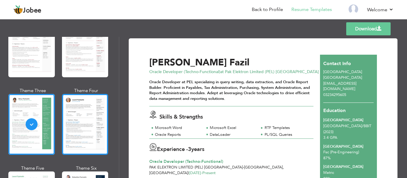
click at [85, 120] on div at bounding box center [85, 124] width 46 height 61
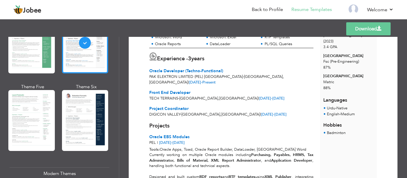
scroll to position [145, 0]
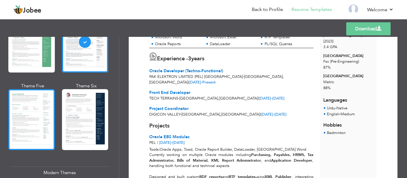
click at [35, 136] on div at bounding box center [31, 119] width 46 height 61
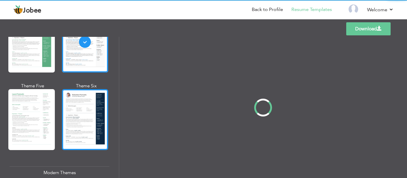
scroll to position [0, 0]
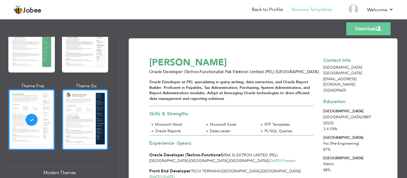
click at [83, 135] on div at bounding box center [85, 119] width 46 height 61
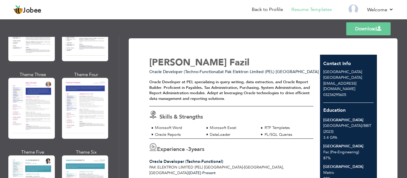
scroll to position [775, 0]
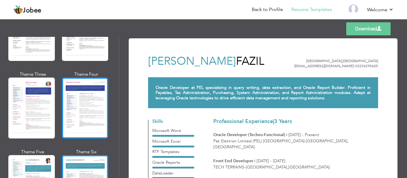
click at [76, 120] on div at bounding box center [85, 108] width 46 height 61
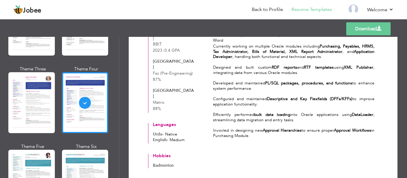
scroll to position [196, 0]
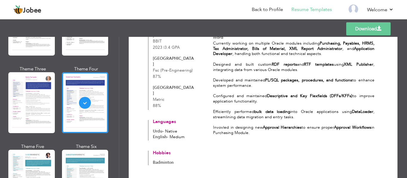
click at [363, 29] on link "Download" at bounding box center [368, 28] width 44 height 13
